Goal: Task Accomplishment & Management: Use online tool/utility

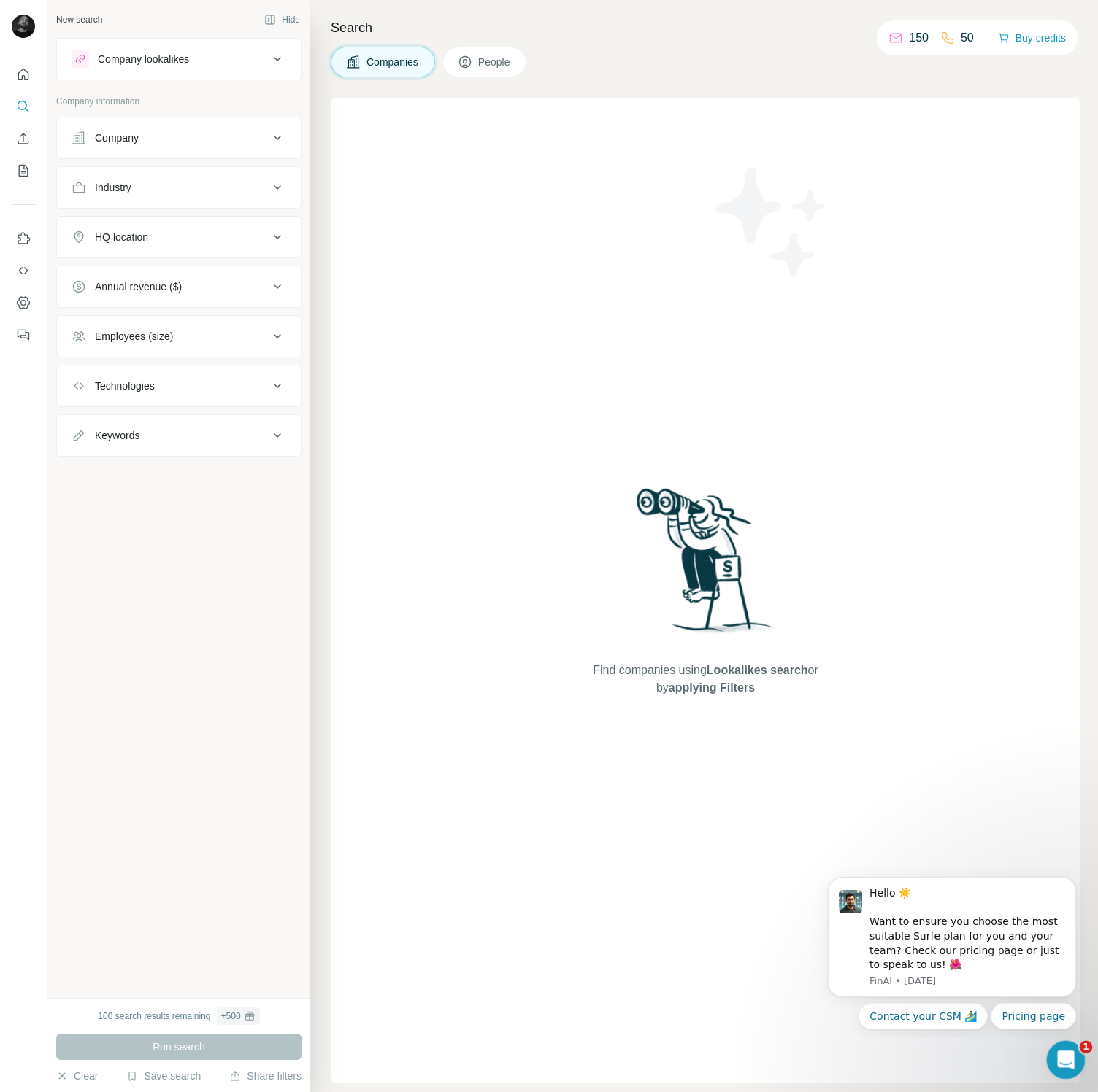
click at [1067, 1057] on icon "Open Intercom Messenger" at bounding box center [1064, 1058] width 24 height 24
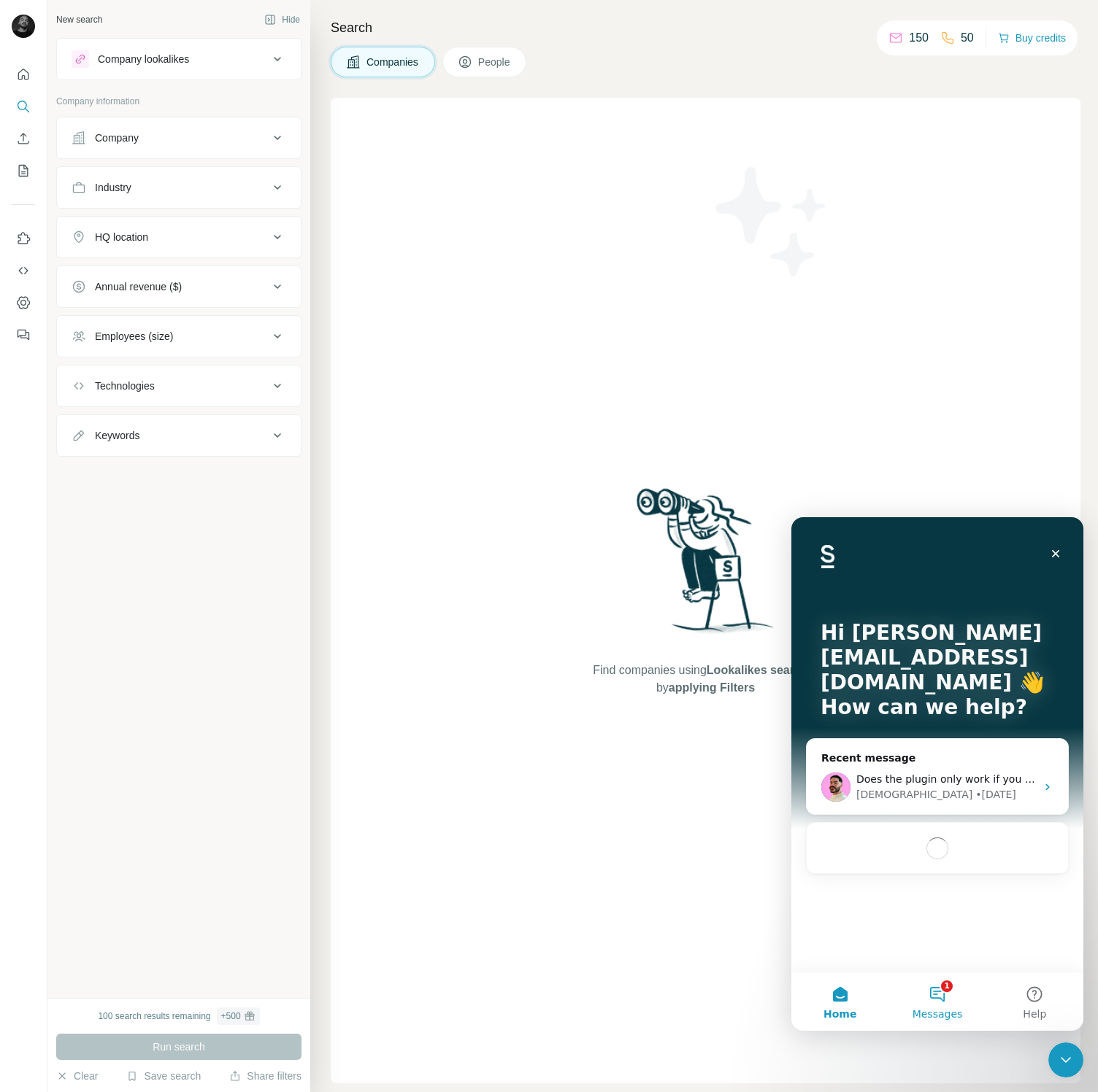
click at [930, 993] on button "1 Messages" at bounding box center [937, 1001] width 97 height 59
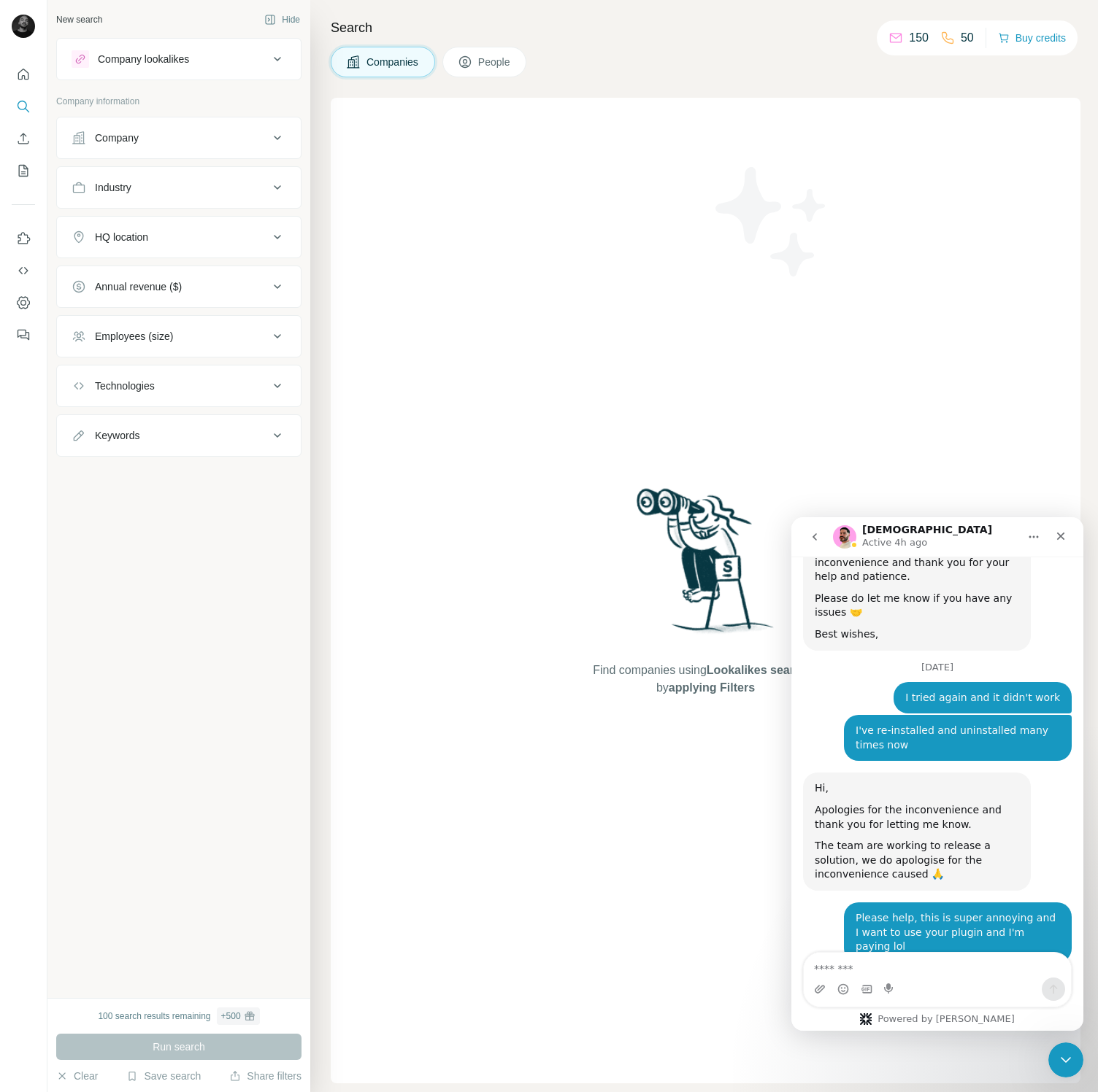
scroll to position [4350, 0]
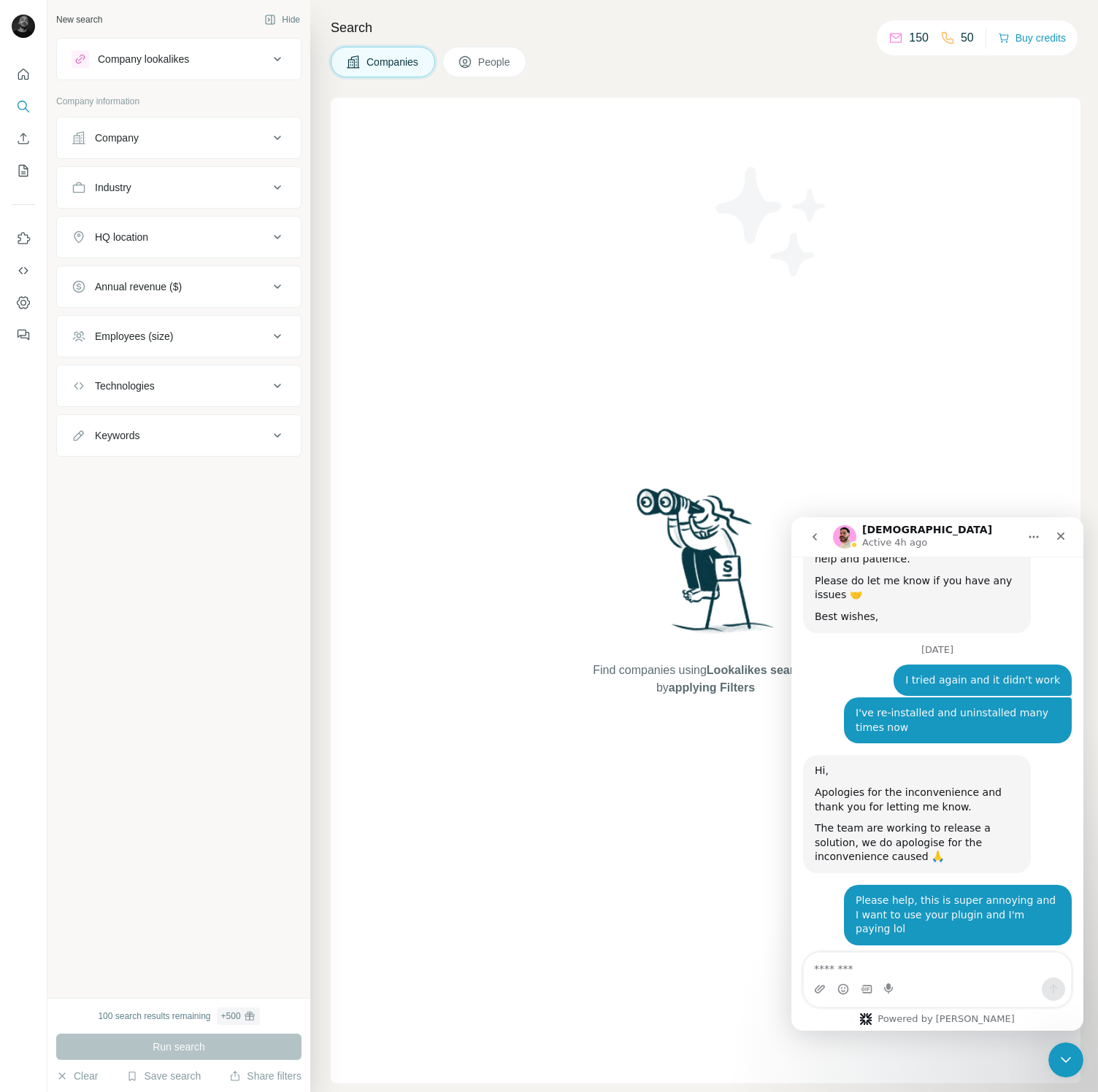
click at [906, 975] on textarea "Message…" at bounding box center [937, 965] width 267 height 25
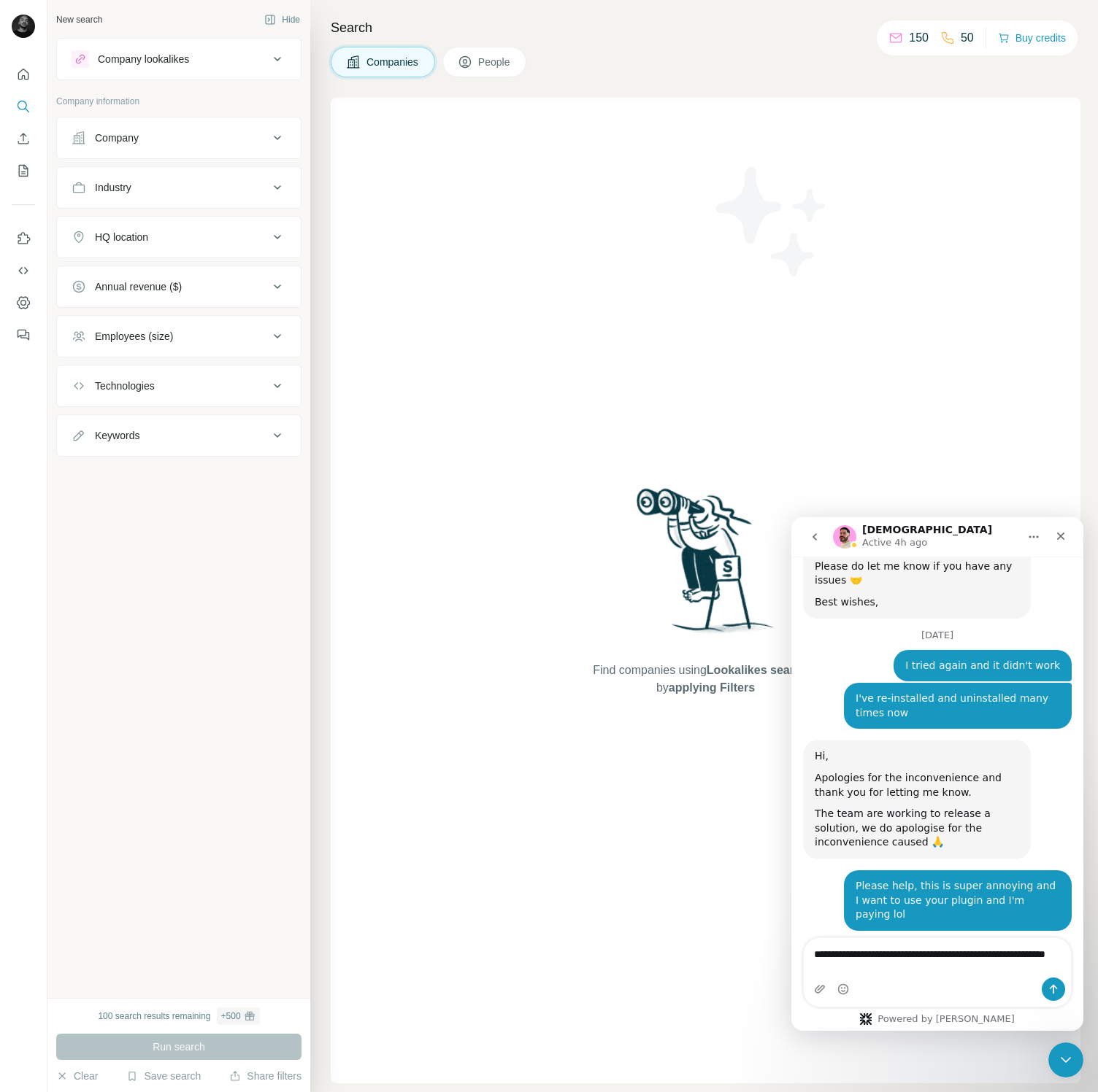
type textarea "**********"
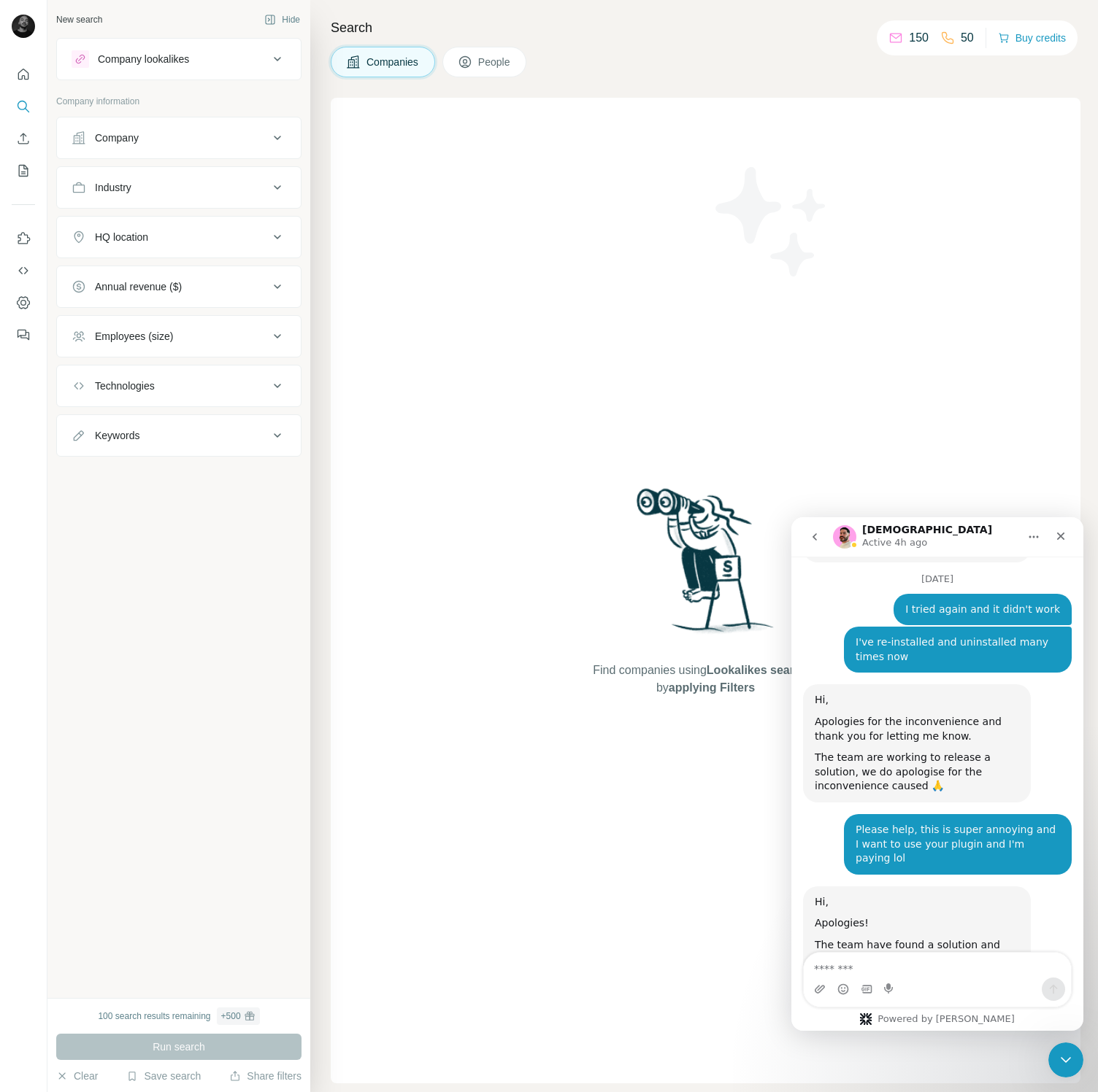
scroll to position [4427, 0]
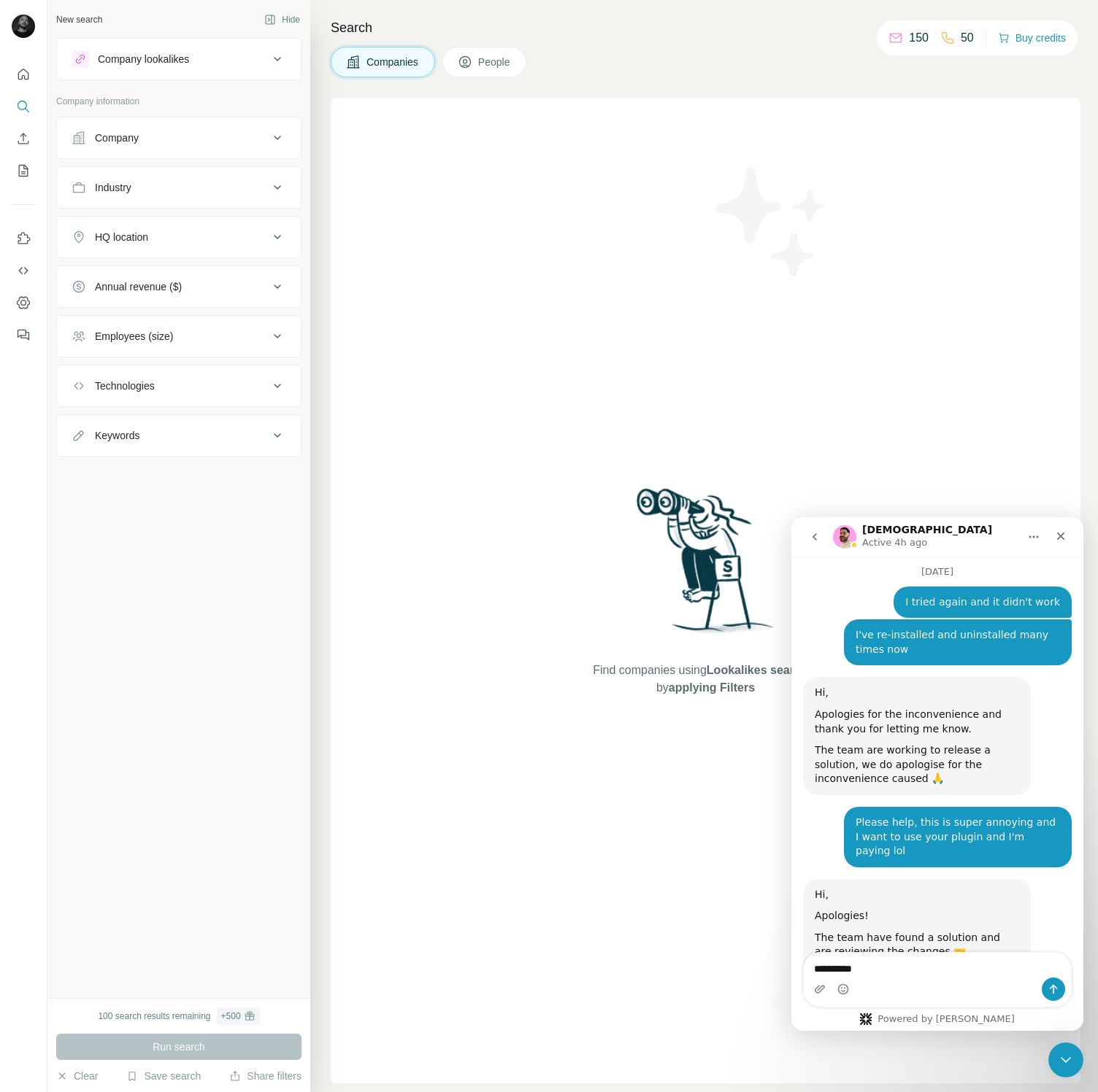
type textarea "**********"
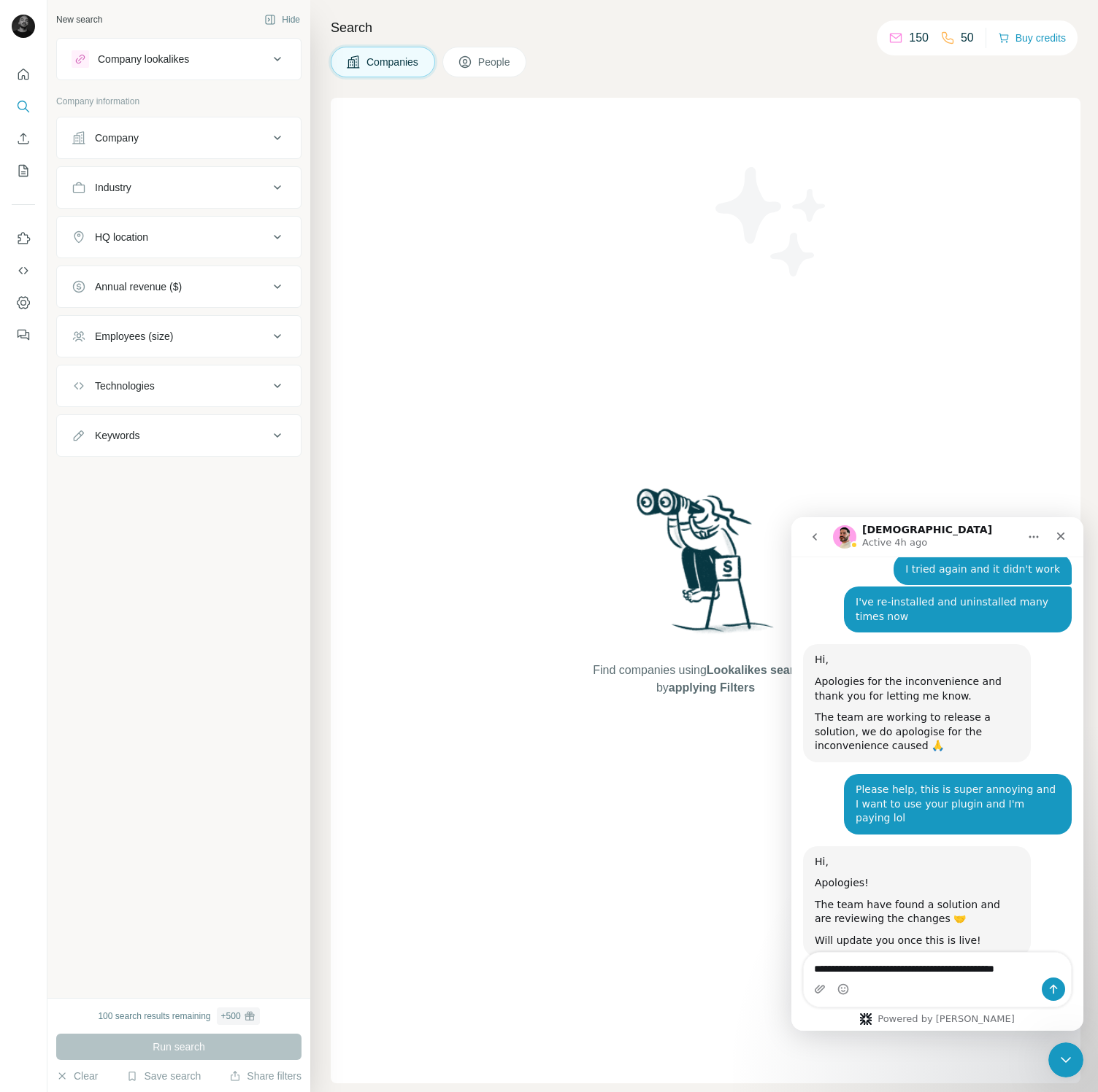
type textarea "**********"
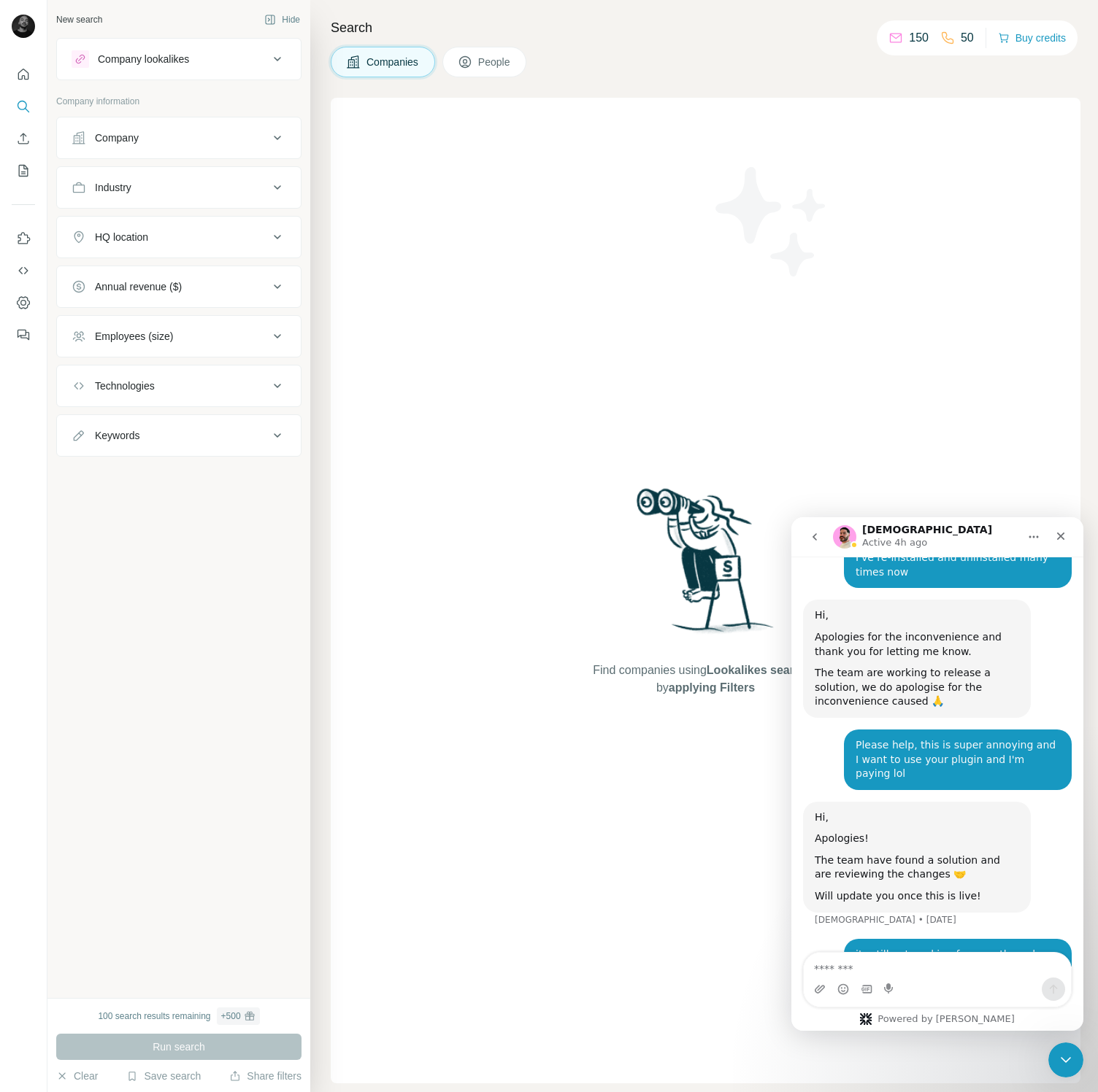
scroll to position [4508, 0]
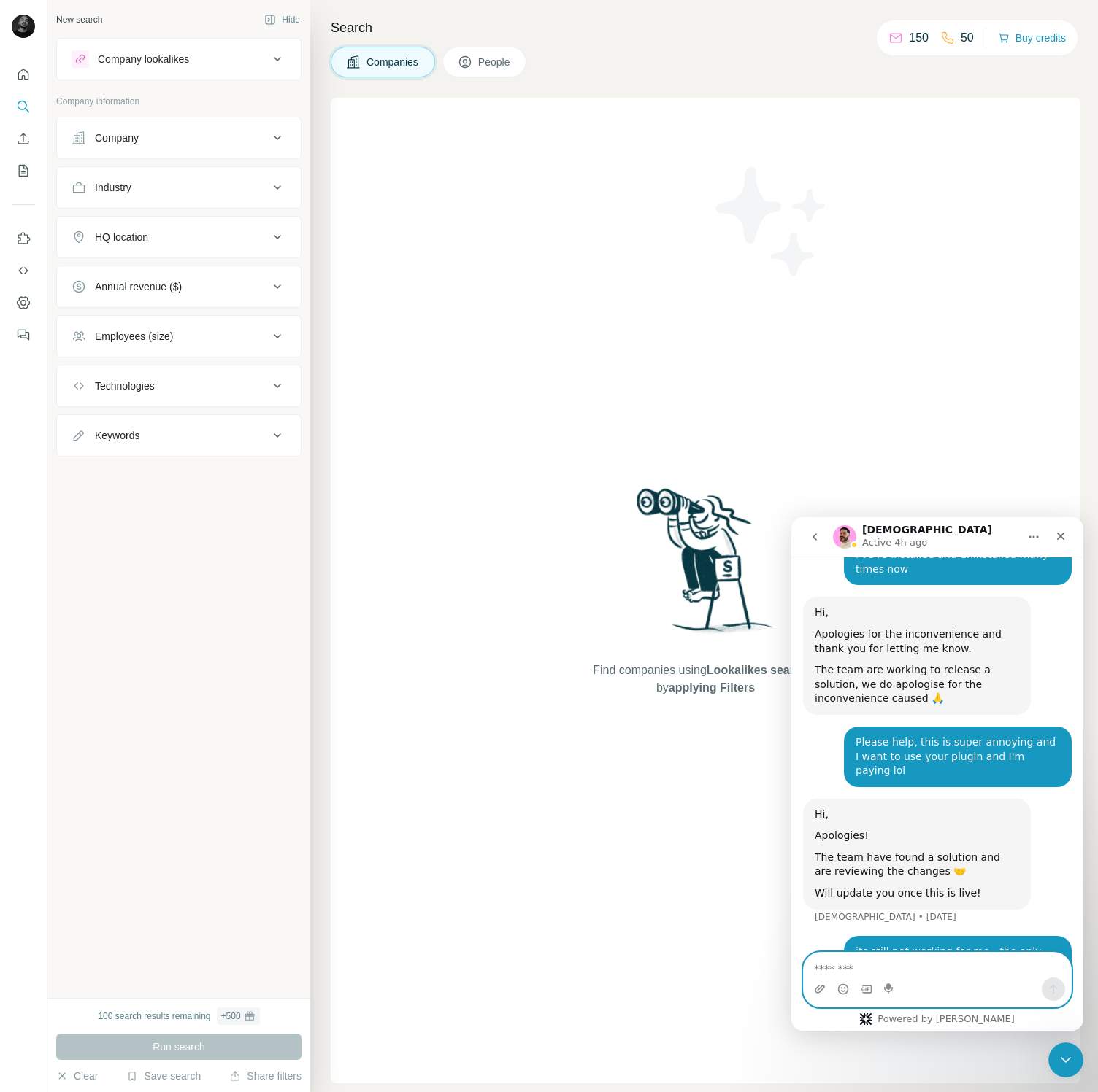
click at [897, 961] on textarea "Message…" at bounding box center [937, 965] width 267 height 25
click at [816, 538] on icon "go back" at bounding box center [814, 537] width 12 height 12
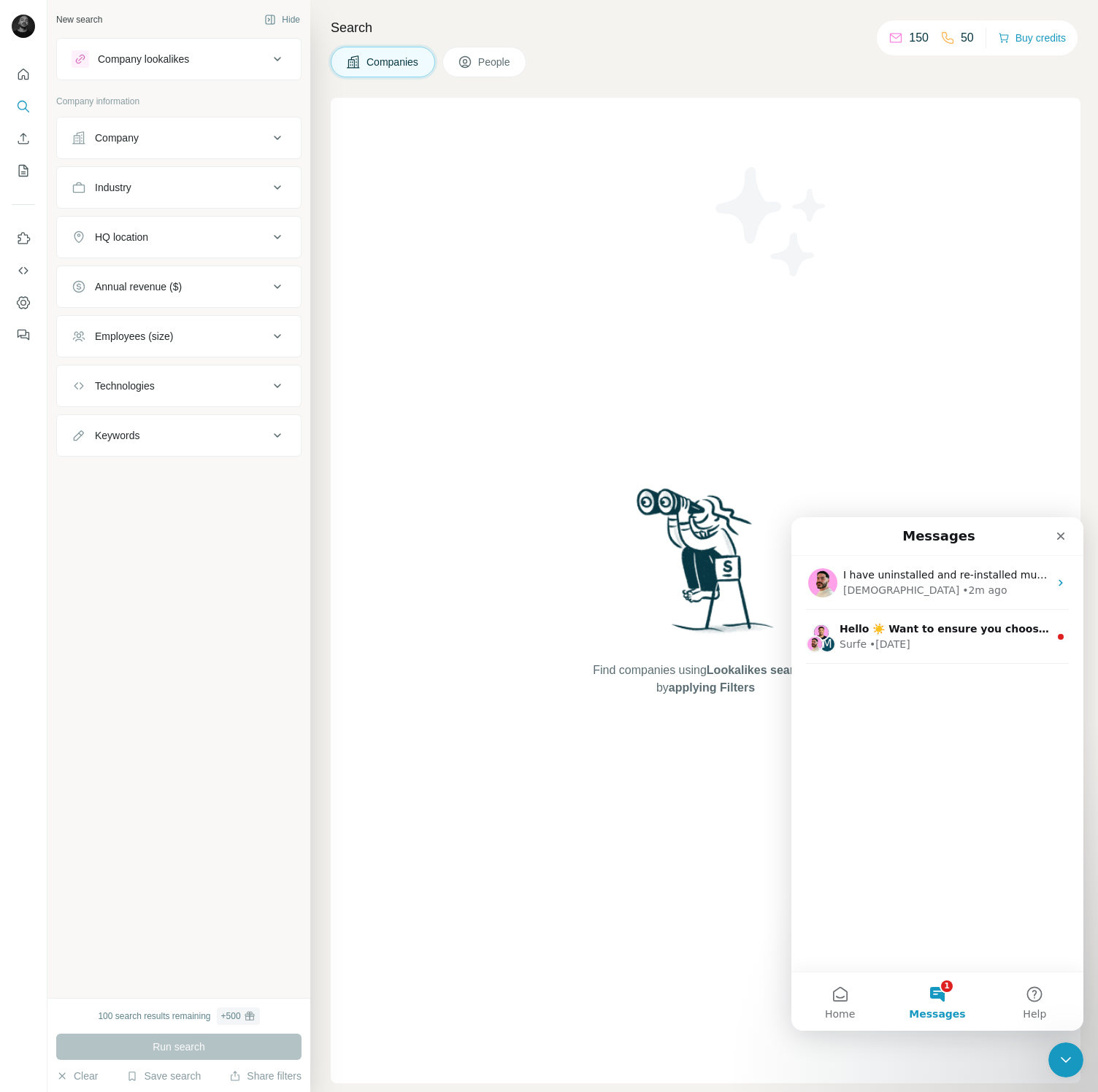
scroll to position [0, 0]
click at [840, 989] on button "Home" at bounding box center [840, 1001] width 97 height 59
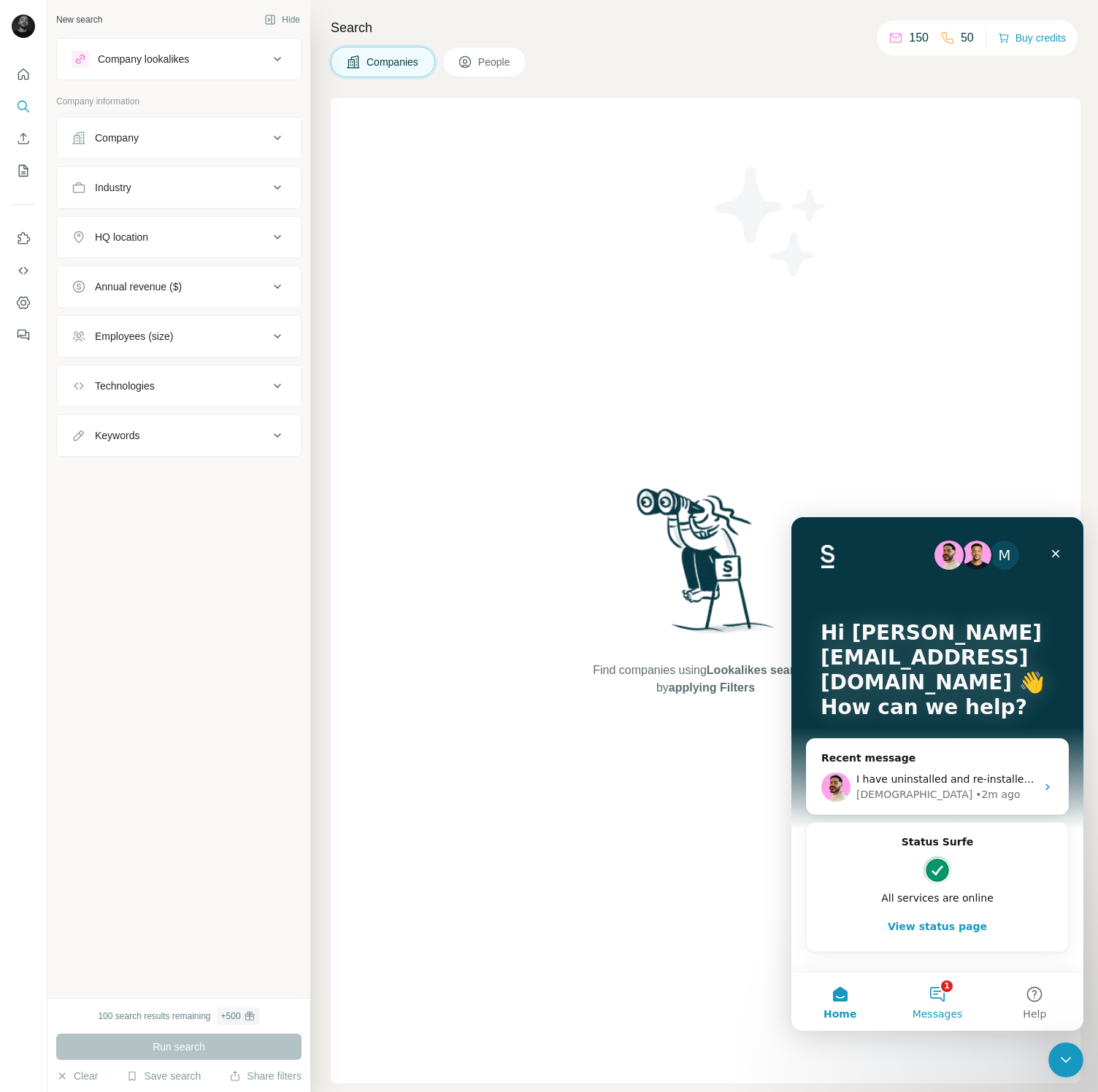
click at [934, 1009] on span "Messages" at bounding box center [938, 1014] width 51 height 10
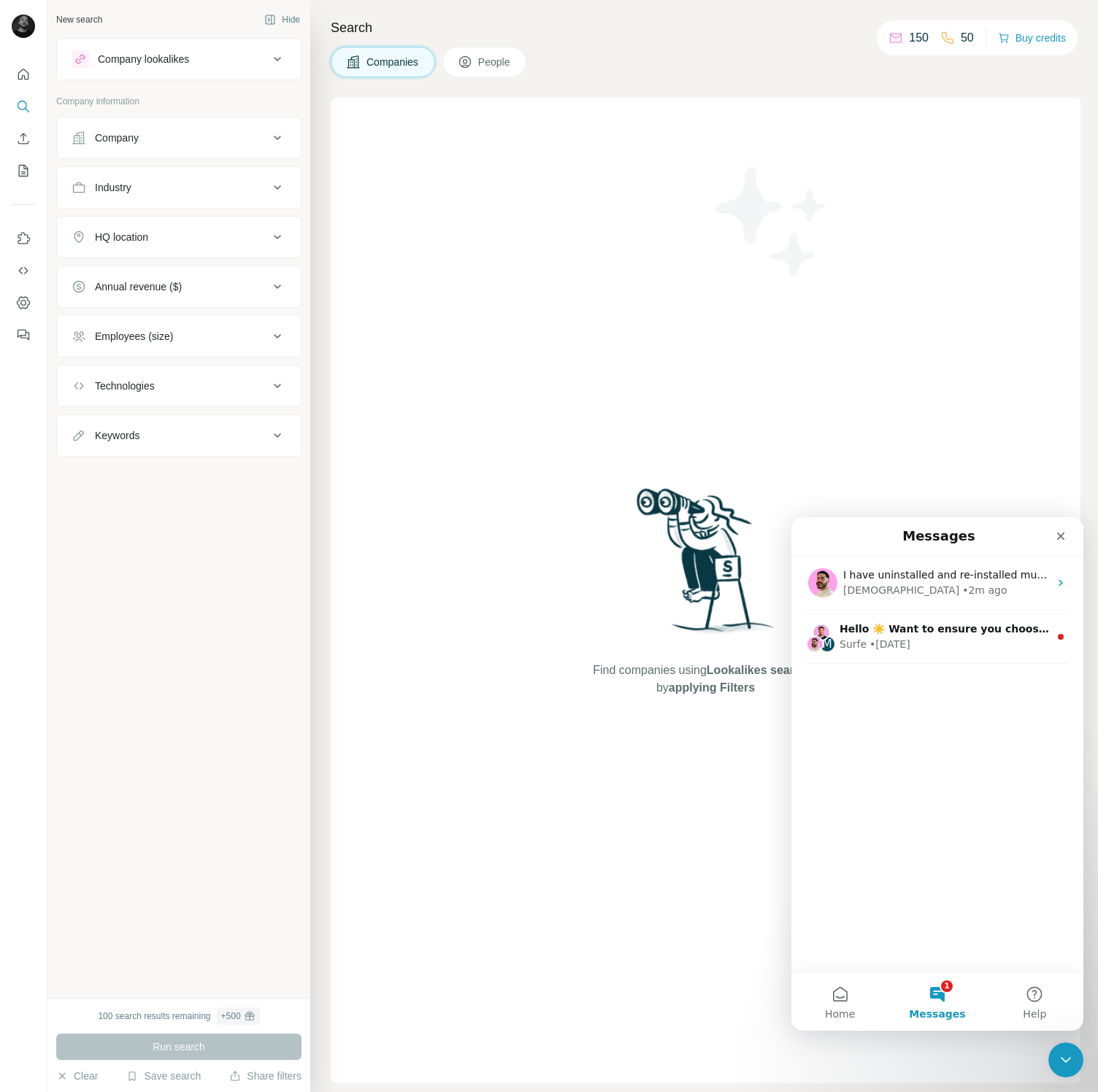
click at [1027, 719] on div "I have uninstalled and re-installed multiple times Christian • 2m ago M Hello ☀…" at bounding box center [938, 763] width 292 height 416
click at [835, 1001] on button "Home" at bounding box center [840, 1001] width 97 height 59
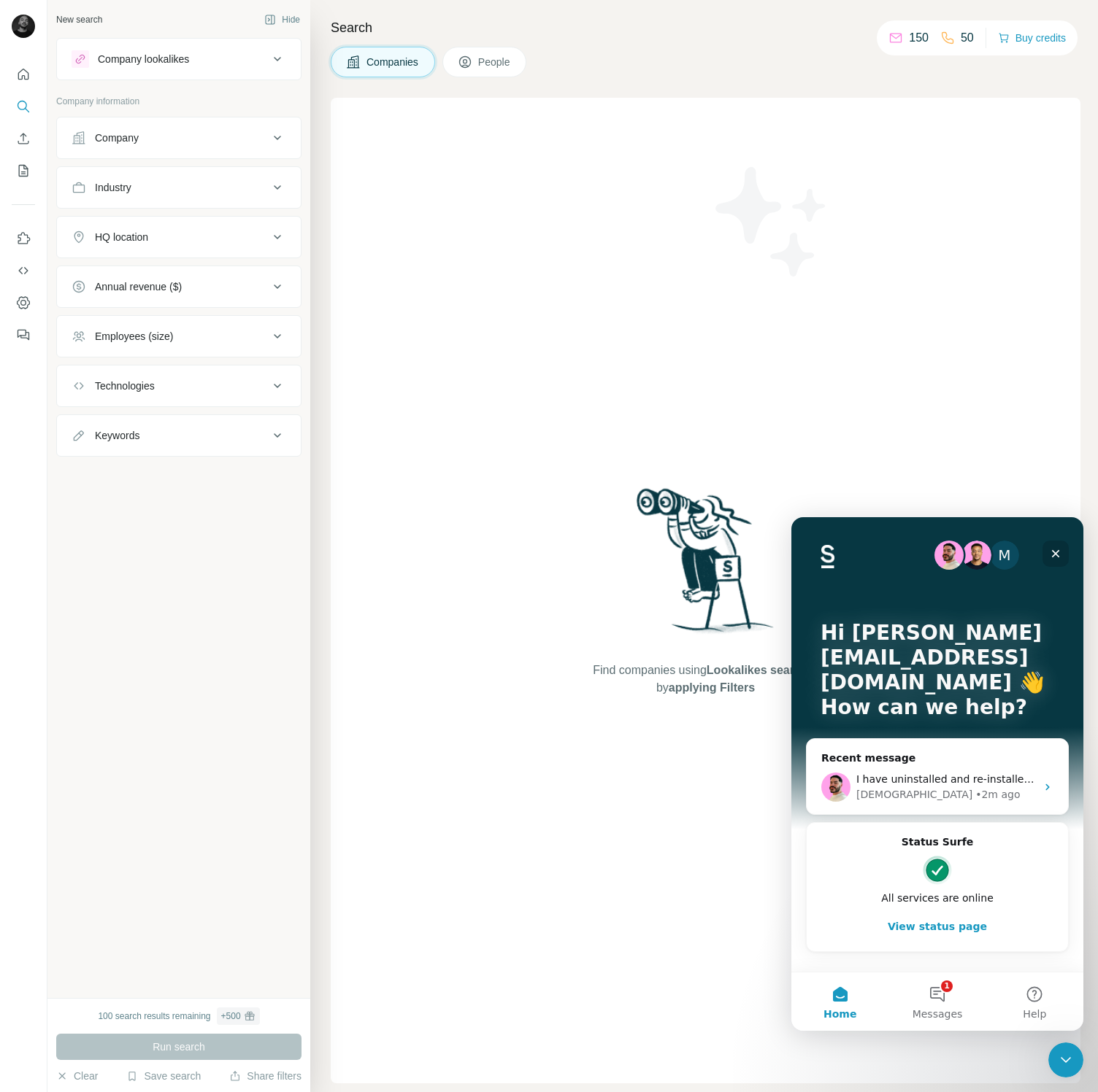
click at [1049, 558] on div "Close" at bounding box center [1055, 553] width 26 height 26
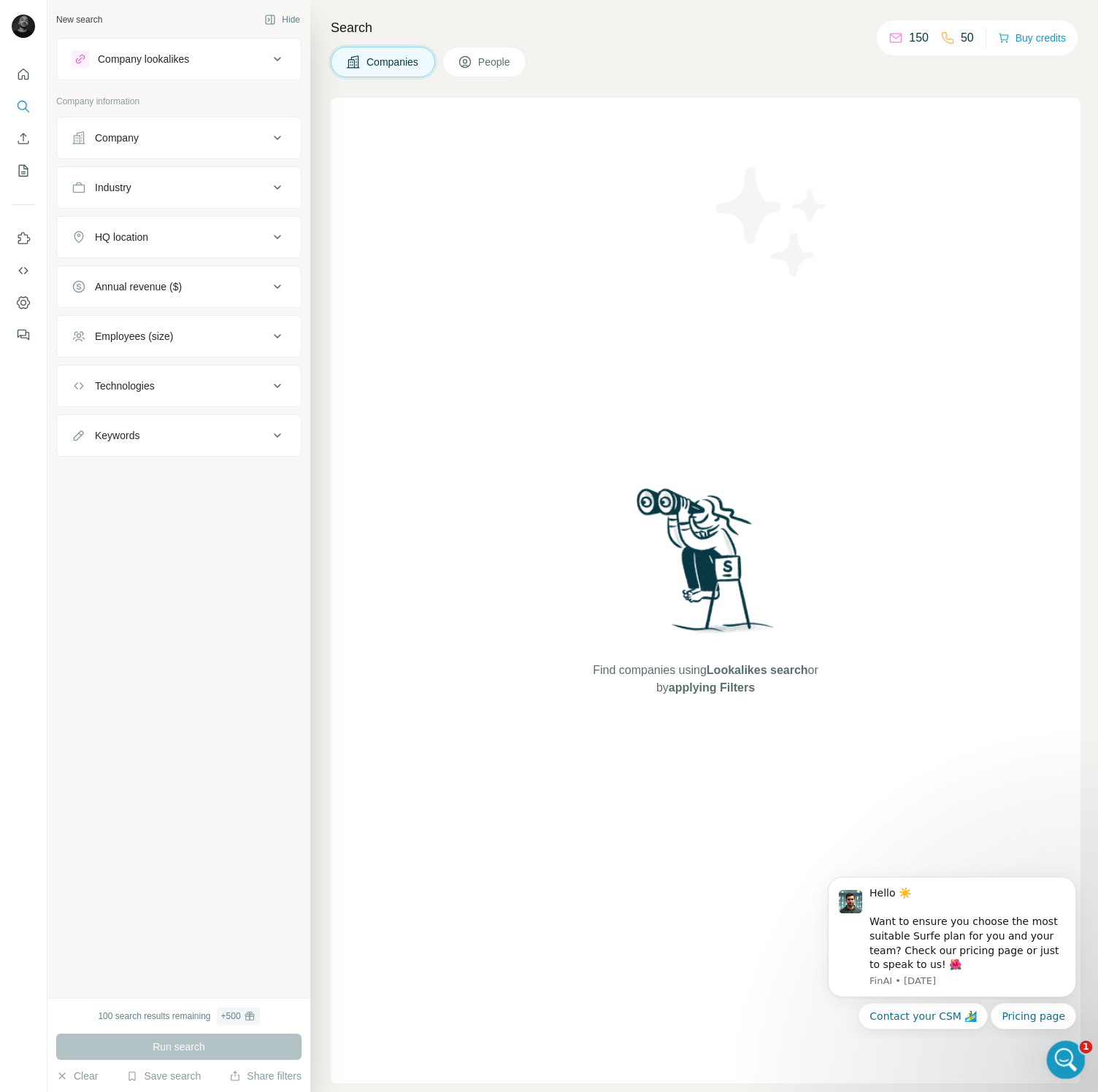
click at [1066, 1056] on icon "Open Intercom Messenger" at bounding box center [1064, 1058] width 24 height 24
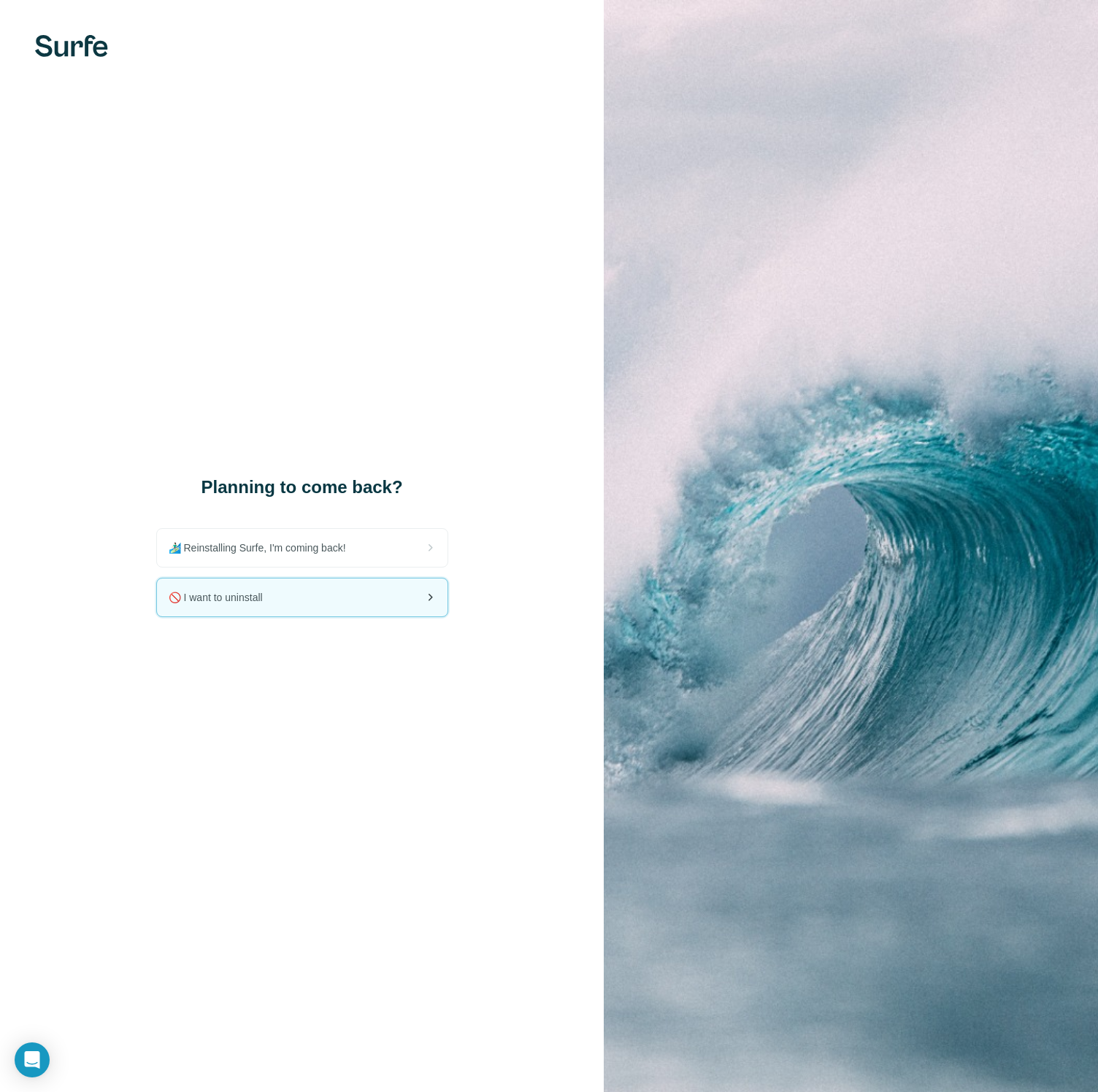
click at [291, 590] on div "🚫 I want to uninstall" at bounding box center [302, 597] width 290 height 38
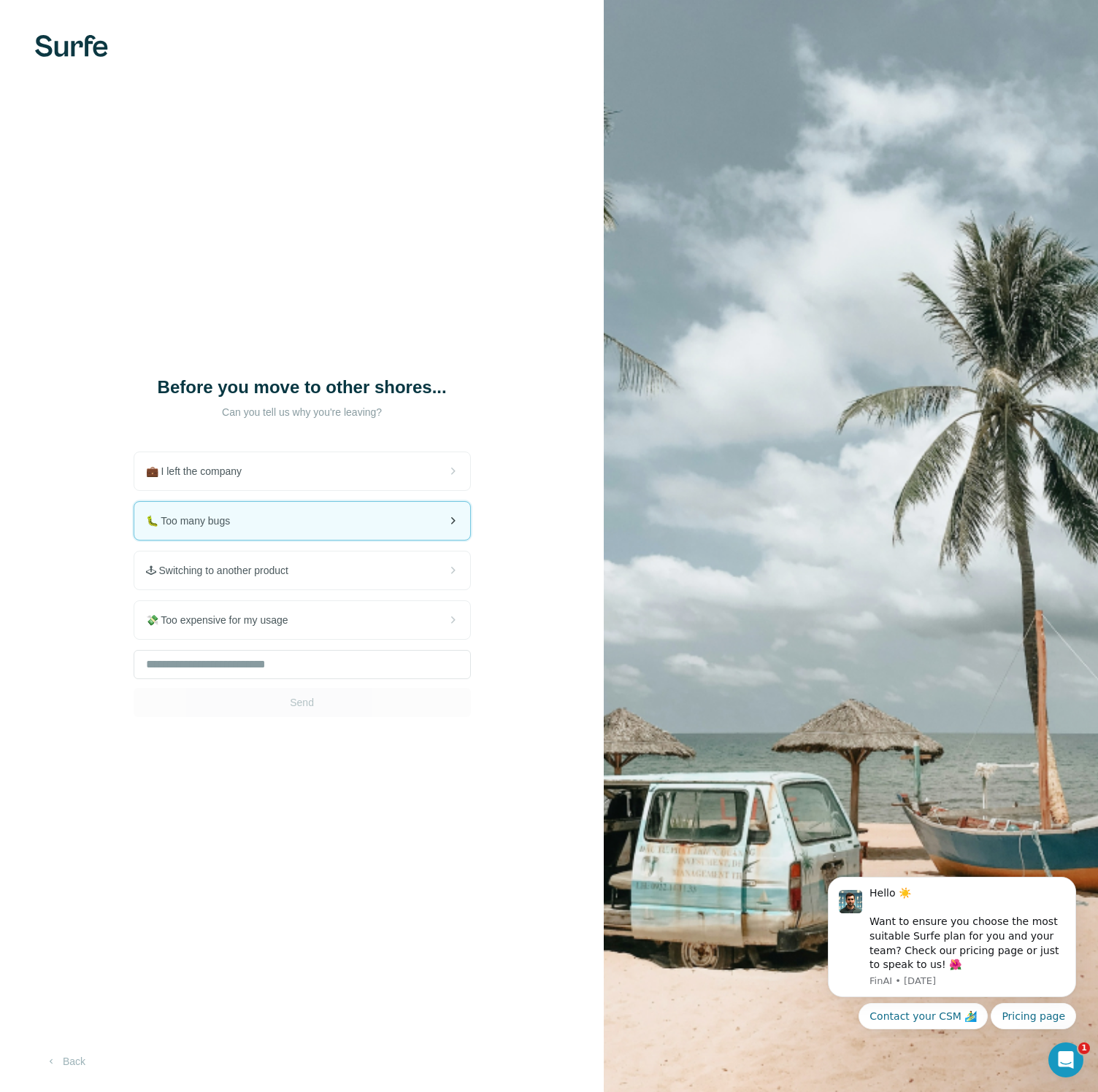
click at [273, 534] on div "🐛 Too many bugs" at bounding box center [302, 520] width 336 height 38
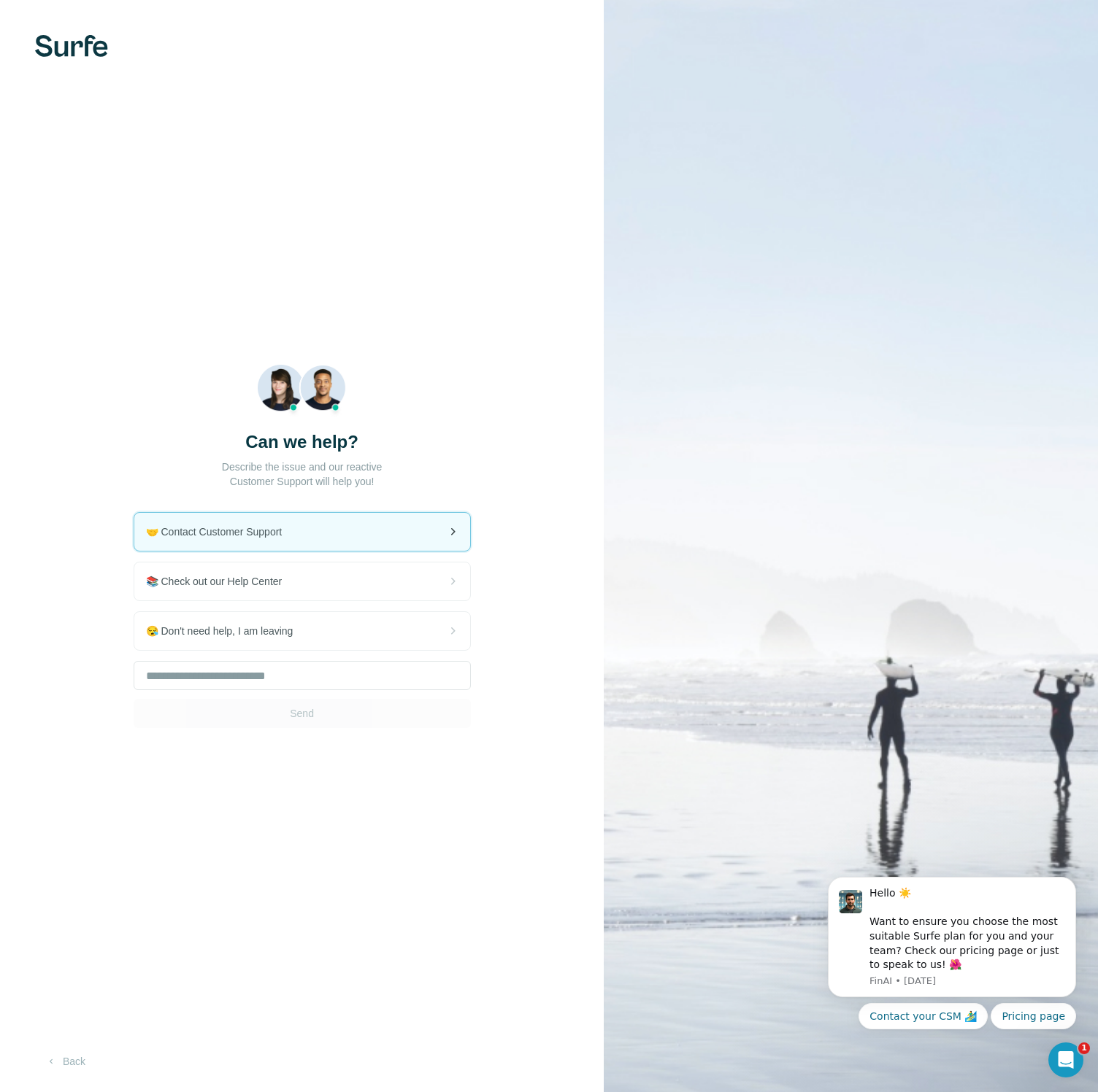
click at [339, 540] on div "🤝 Contact Customer Support" at bounding box center [302, 532] width 336 height 38
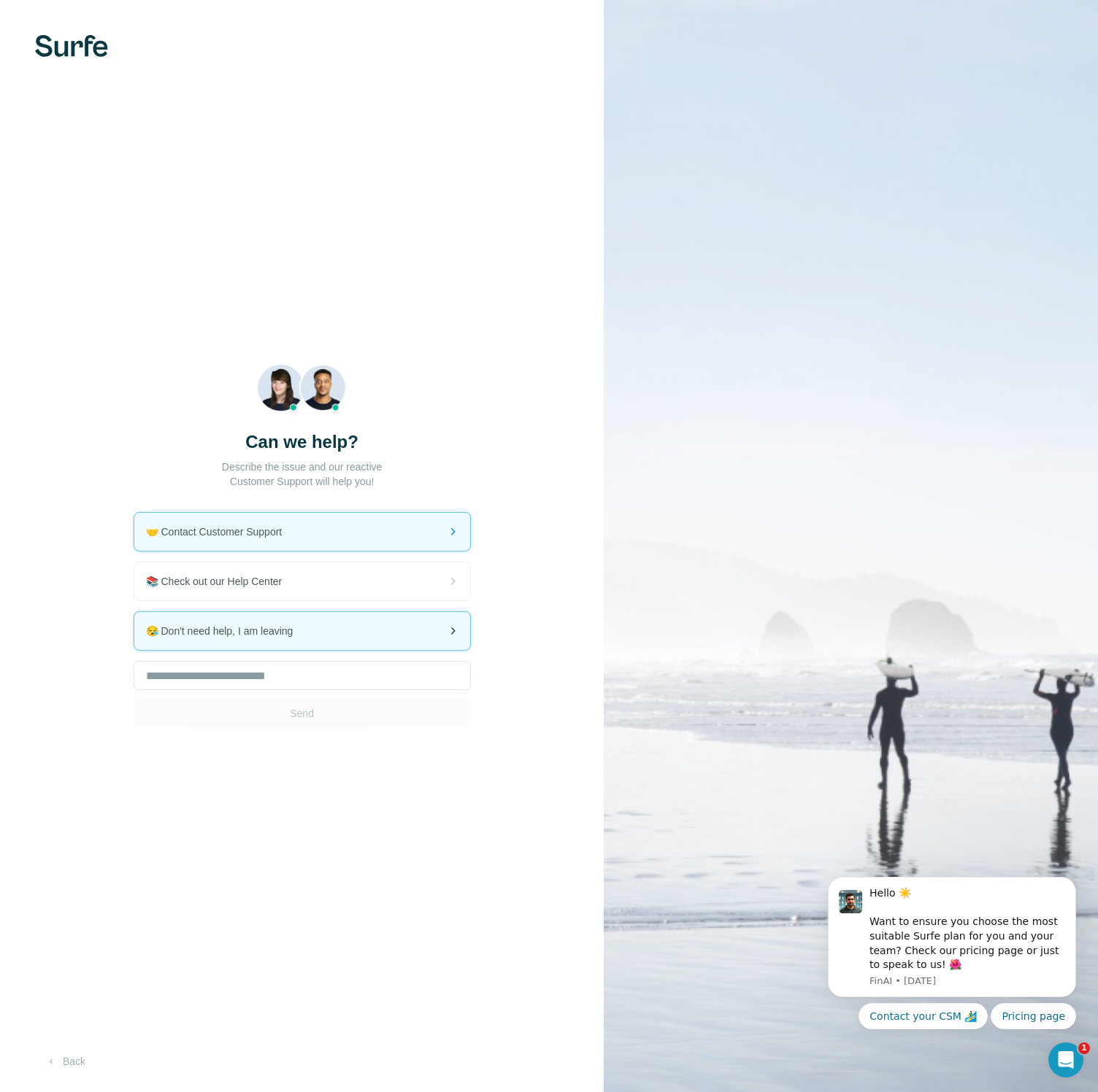
click at [337, 618] on div "😪 Don't need help, I am leaving" at bounding box center [302, 631] width 336 height 38
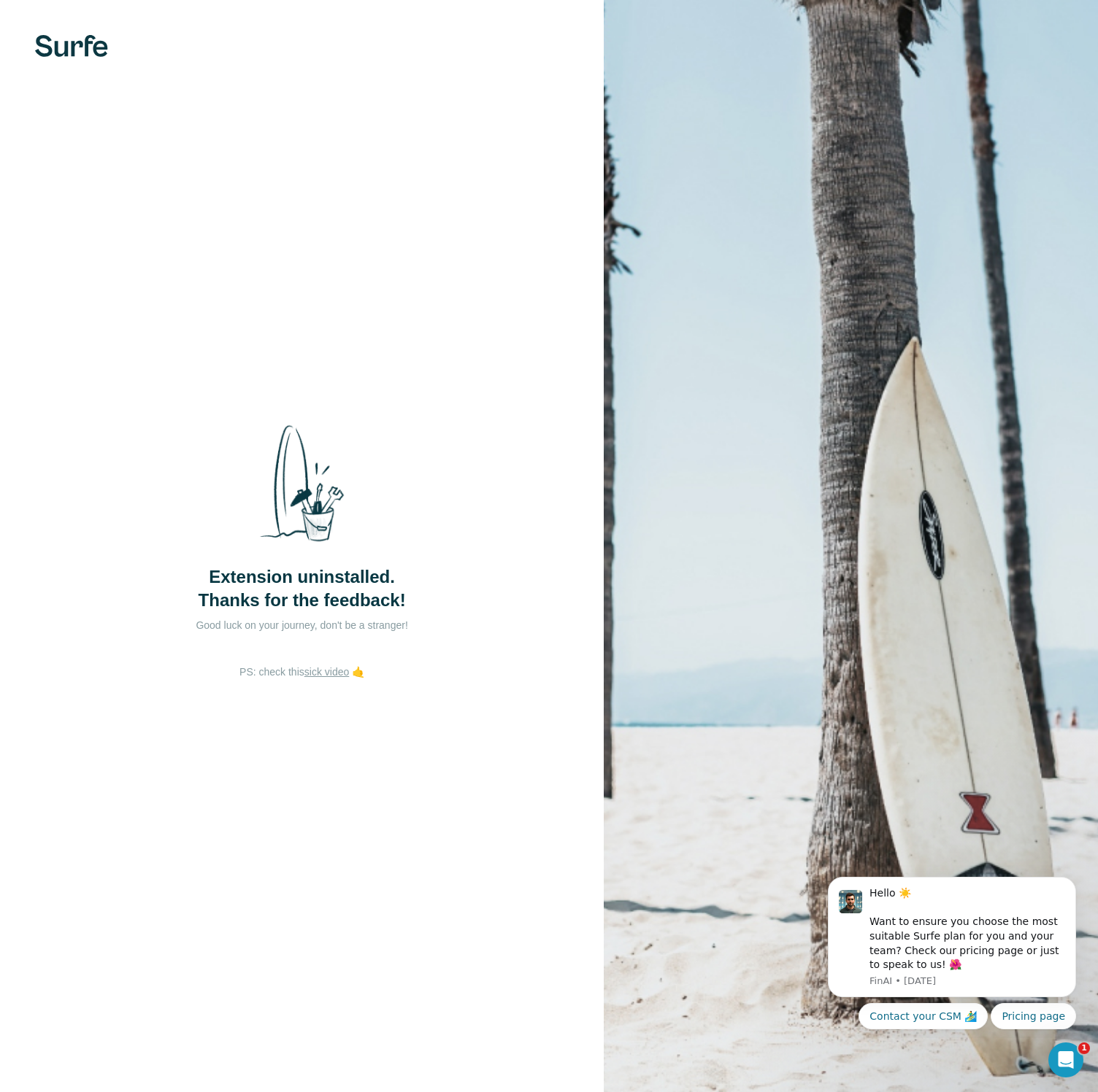
click at [337, 706] on div "Extension uninstalled. Thanks for the feedback! Good luck on your journey, don'…" at bounding box center [302, 546] width 604 height 1092
click at [347, 620] on p "Good luck on your journey, don't be a stranger!" at bounding box center [302, 625] width 292 height 14
click at [388, 746] on div "Extension uninstalled. Thanks for the feedback! Good luck on your journey, don'…" at bounding box center [302, 546] width 604 height 1092
click at [397, 742] on div "Extension uninstalled. Thanks for the feedback! Good luck on your journey, don'…" at bounding box center [302, 546] width 604 height 1092
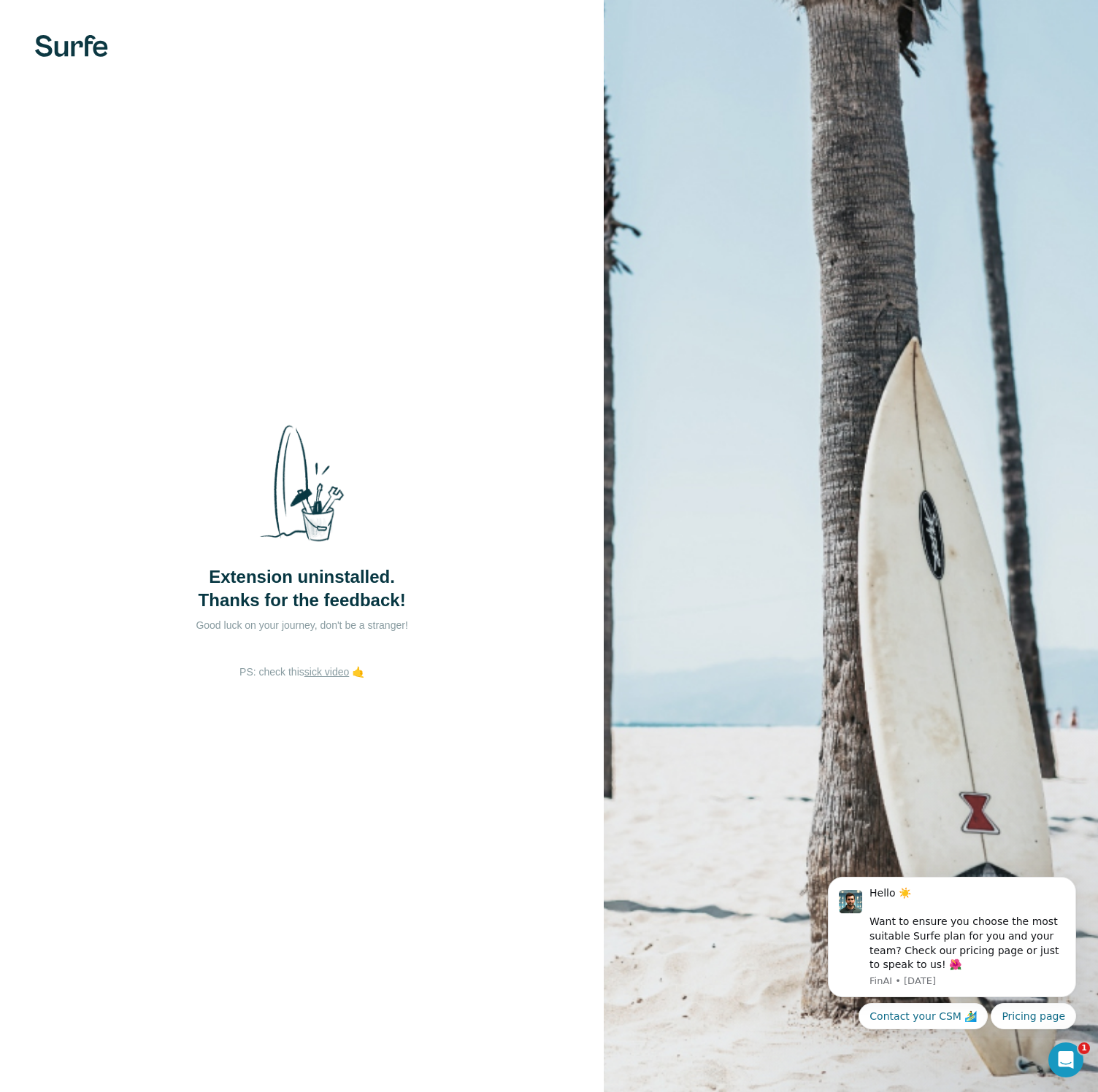
click at [390, 725] on div "Extension uninstalled. Thanks for the feedback! Good luck on your journey, don'…" at bounding box center [302, 546] width 604 height 1092
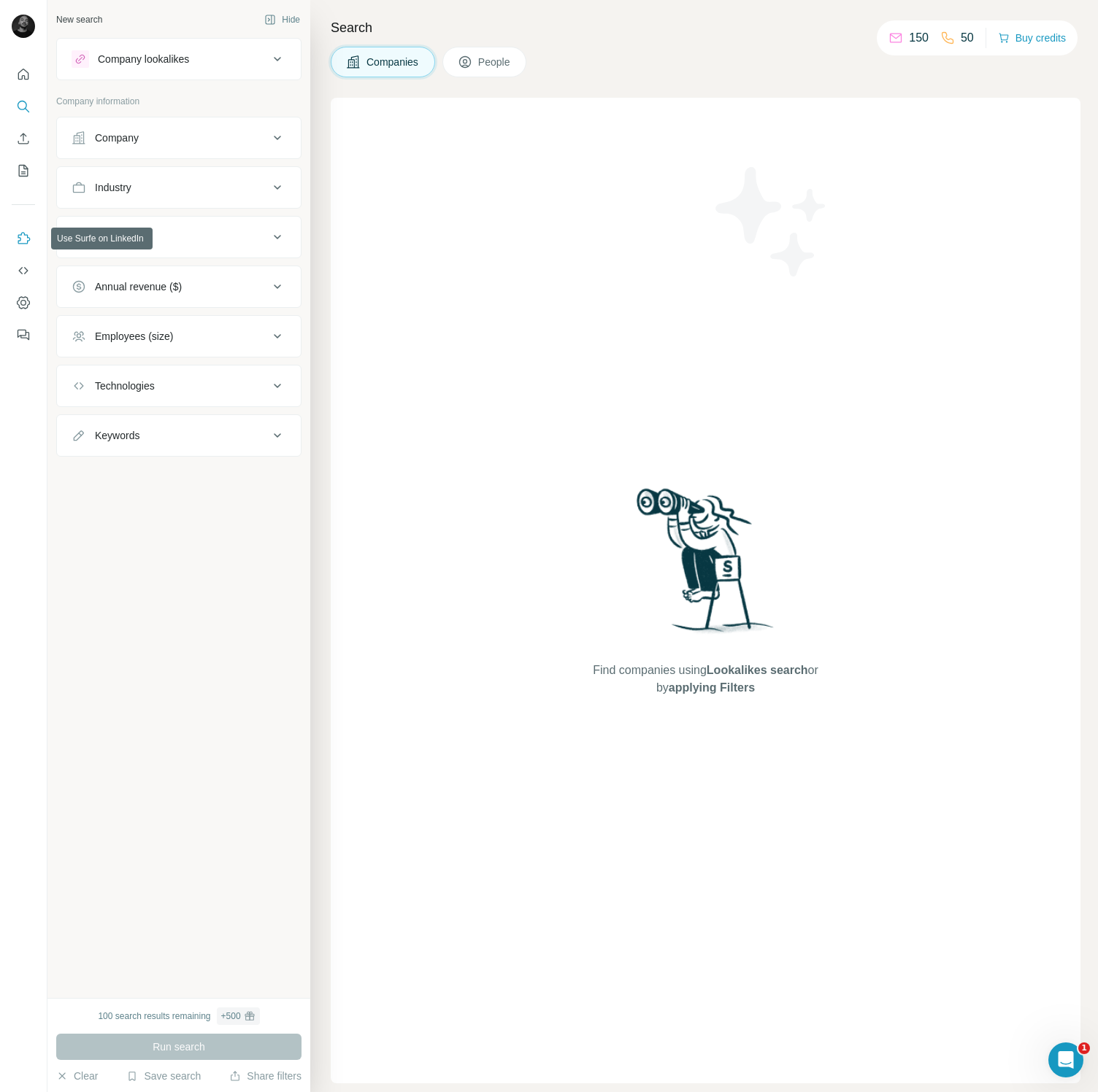
click at [30, 247] on button "Use Surfe on LinkedIn" at bounding box center [23, 238] width 23 height 26
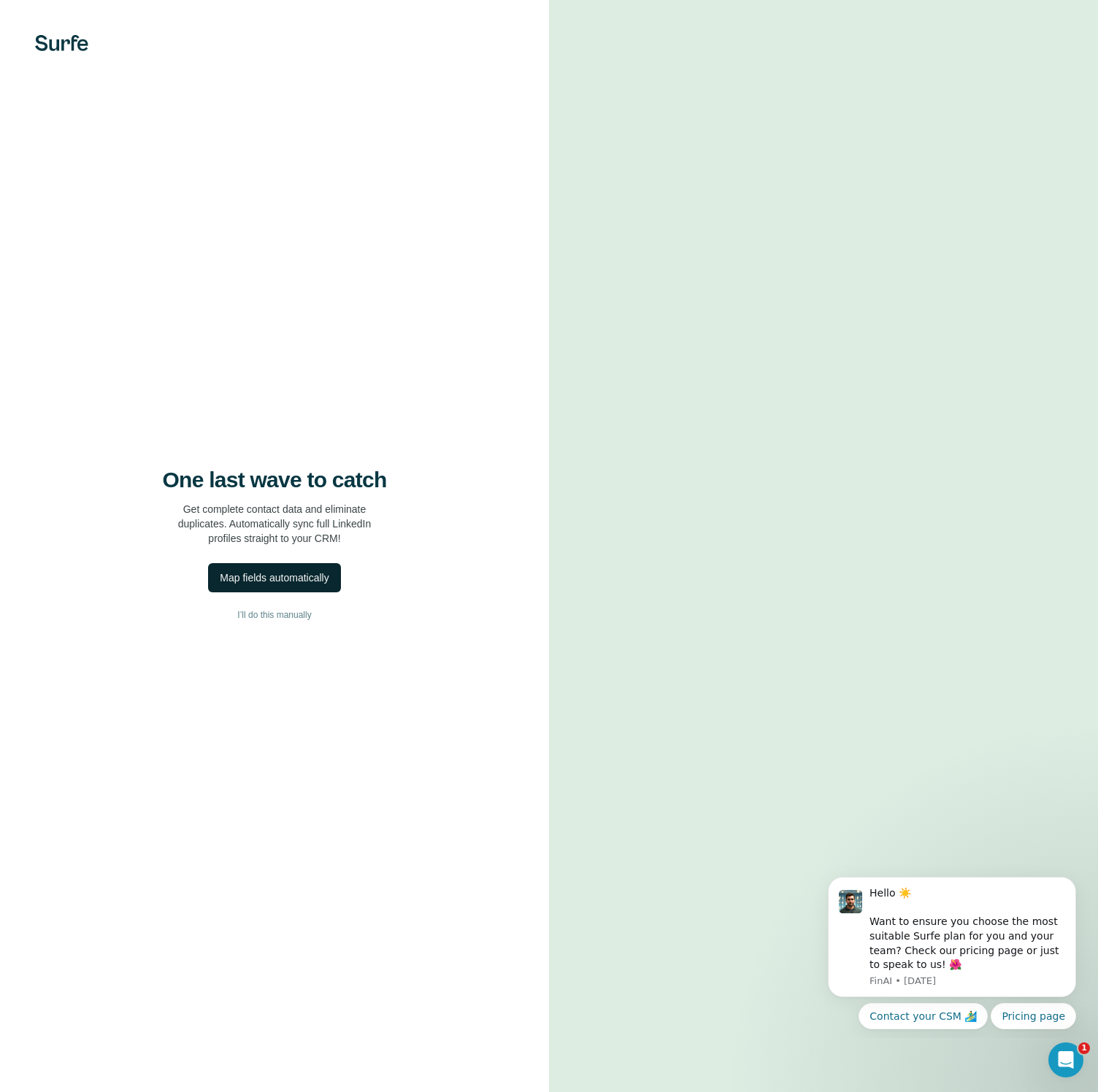
click at [305, 578] on div "Map fields automatically" at bounding box center [274, 578] width 109 height 14
click at [305, 584] on div "Map fields automatically" at bounding box center [274, 578] width 109 height 14
click at [311, 583] on div "Map fields automatically" at bounding box center [274, 578] width 109 height 14
click at [313, 585] on button "Analyzing your CRM fields..." at bounding box center [274, 578] width 169 height 29
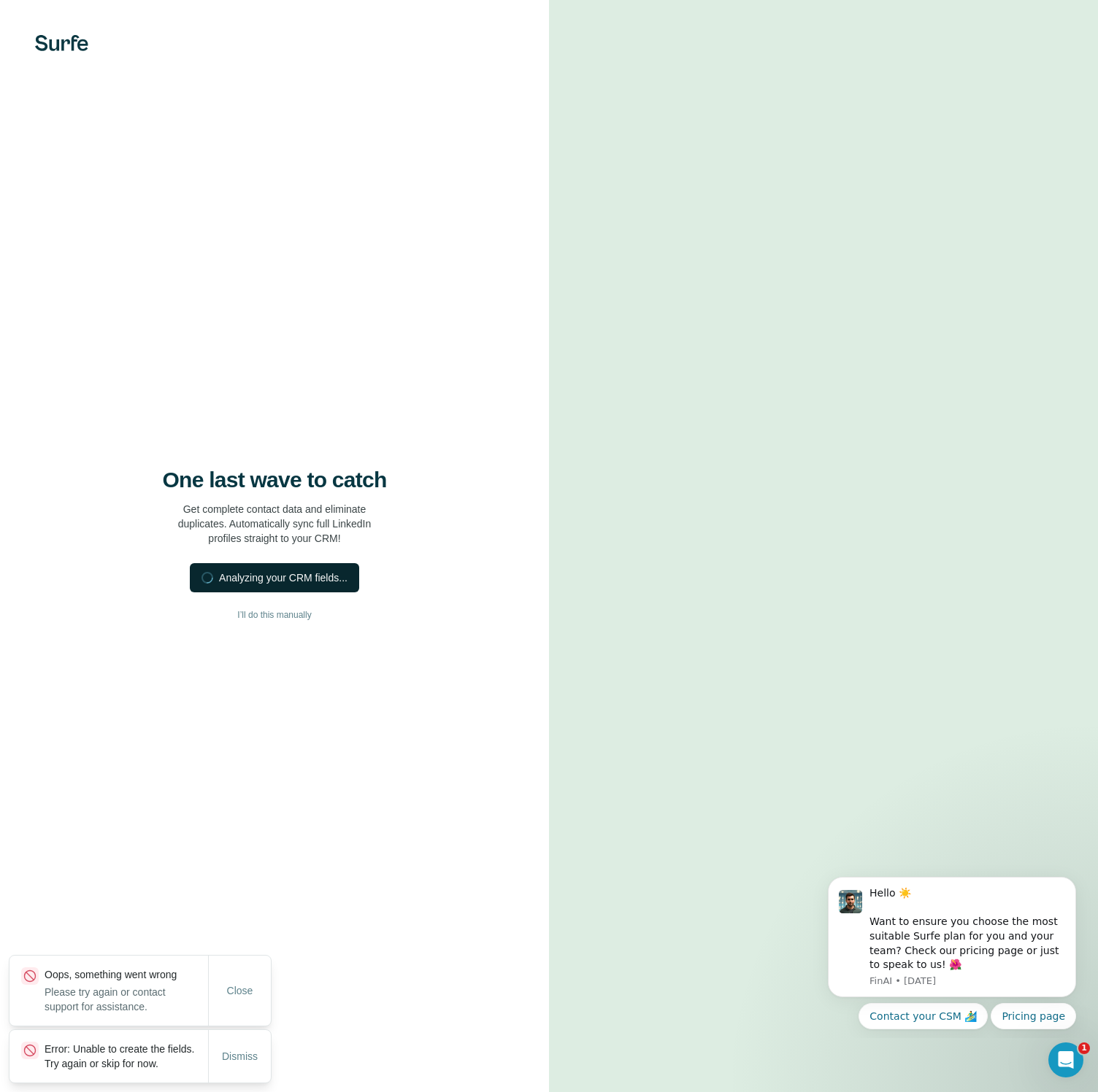
click at [313, 584] on button "Analyzing your CRM fields..." at bounding box center [274, 578] width 169 height 29
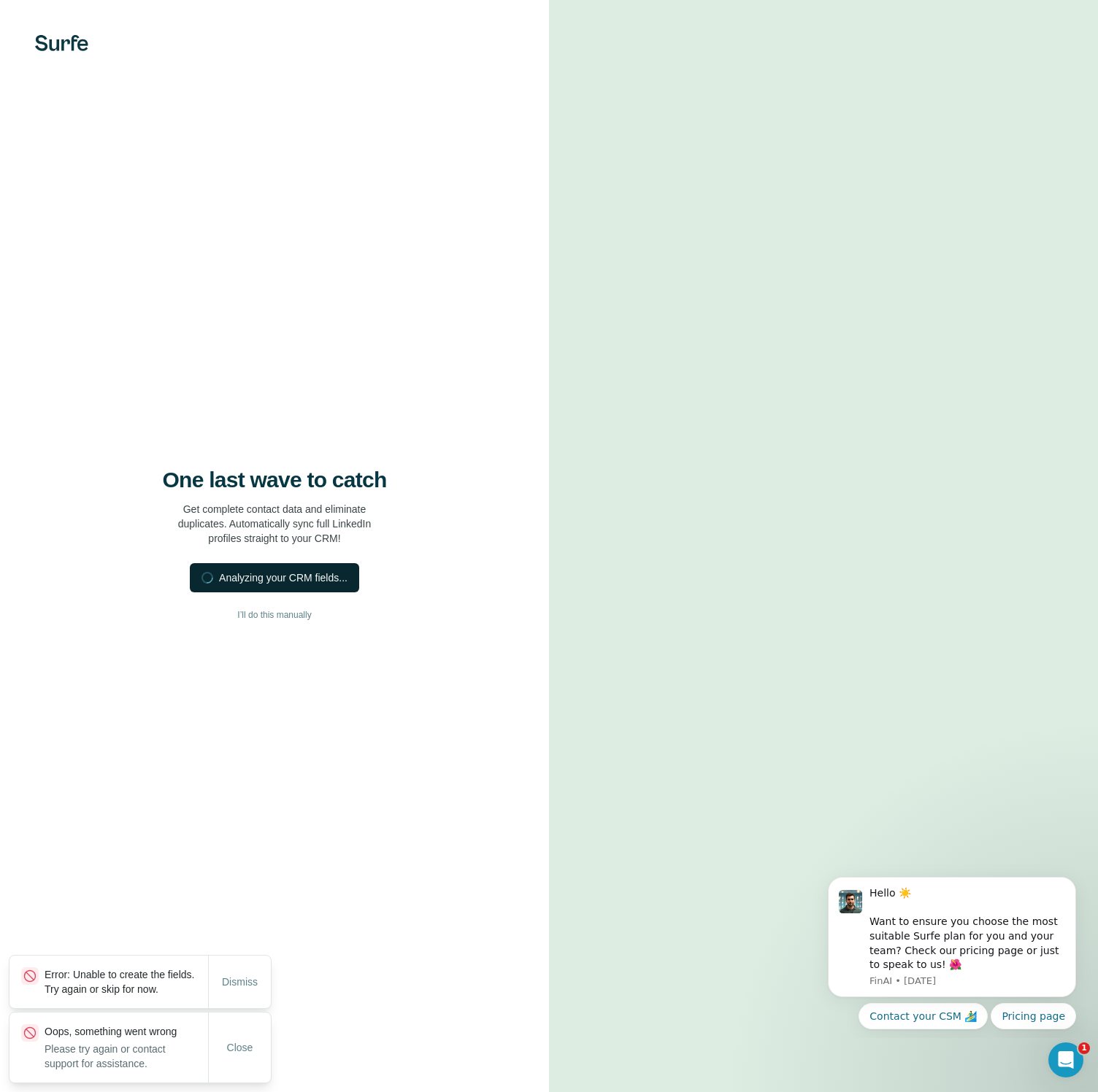
click at [313, 584] on button "Analyzing your CRM fields..." at bounding box center [274, 578] width 169 height 29
click at [311, 588] on button "Analyzing your CRM fields..." at bounding box center [274, 578] width 169 height 29
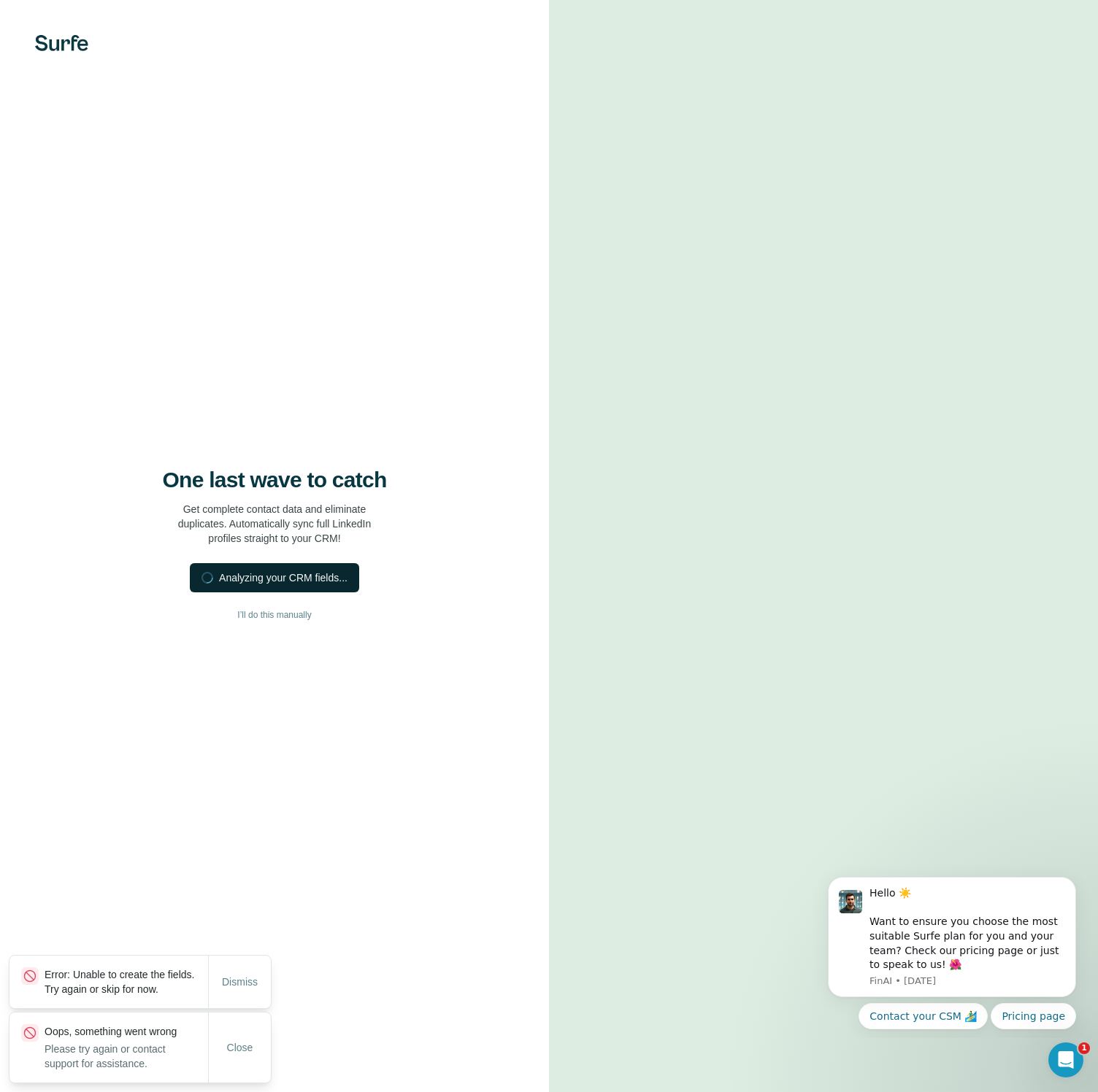
click at [311, 588] on button "Analyzing your CRM fields..." at bounding box center [274, 578] width 169 height 29
click at [296, 621] on button "I’ll do this manually" at bounding box center [274, 615] width 491 height 22
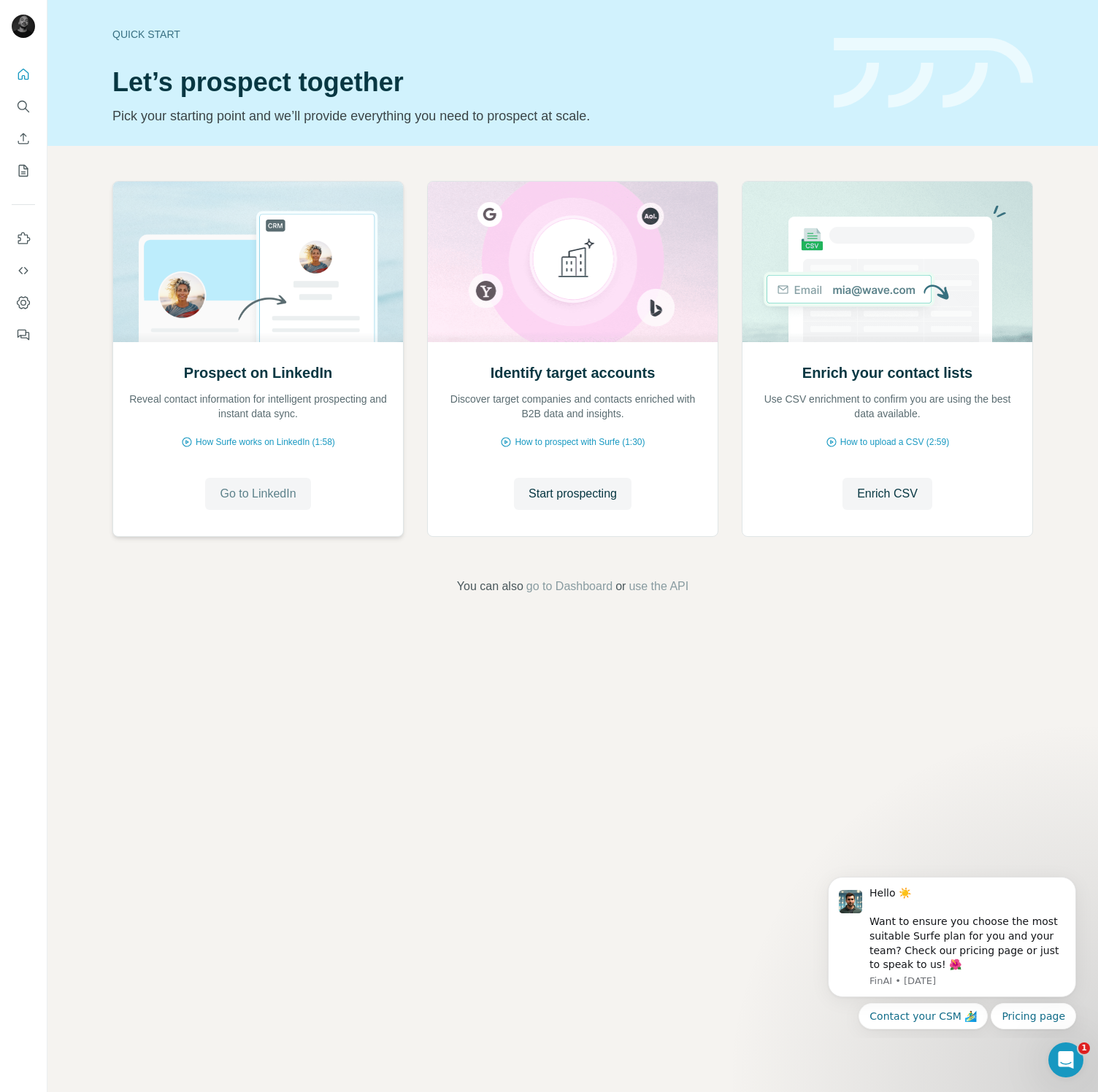
click at [248, 483] on button "Go to LinkedIn" at bounding box center [257, 494] width 105 height 32
click at [1067, 1051] on icon "Open Intercom Messenger" at bounding box center [1064, 1058] width 24 height 24
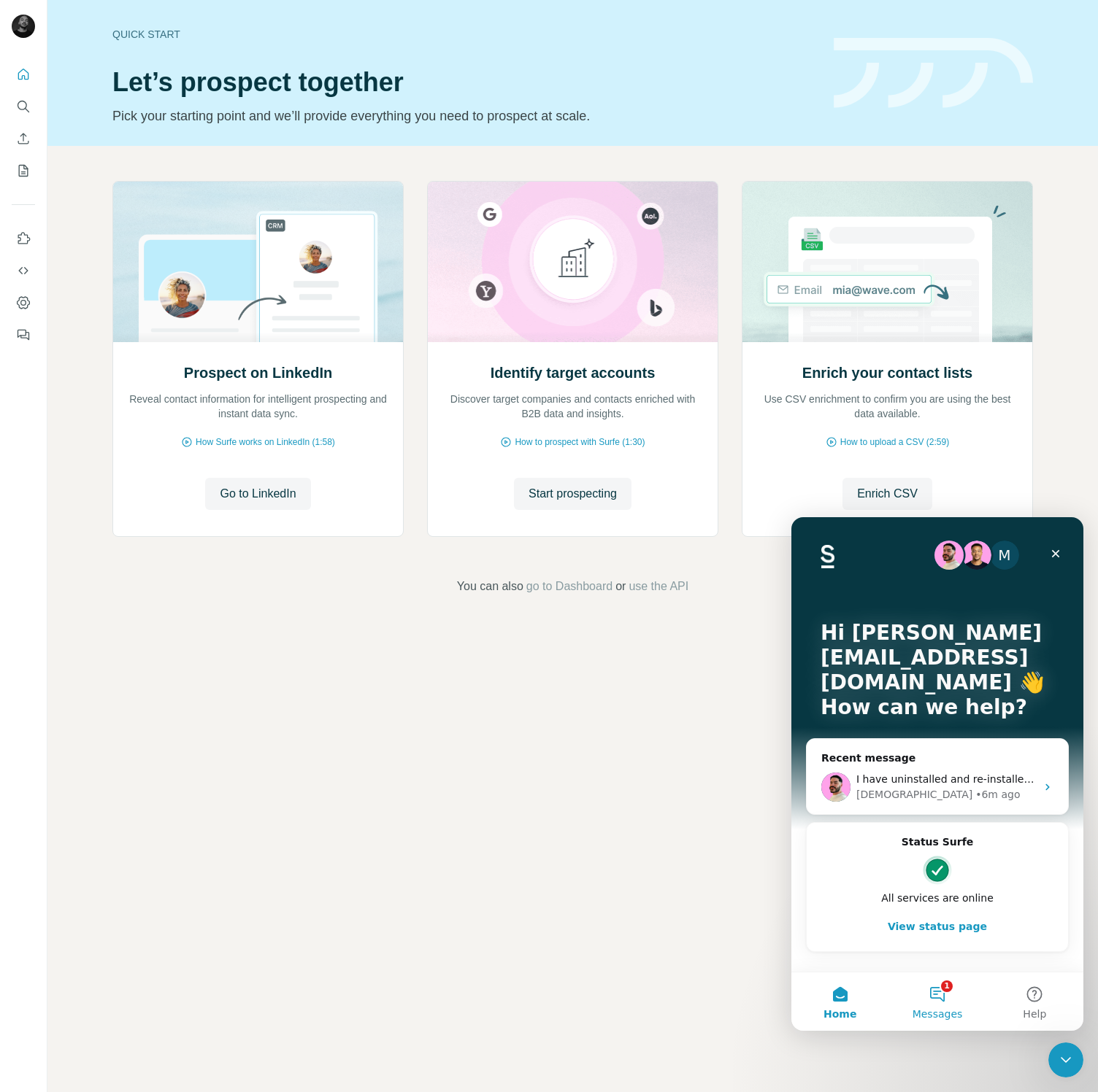
click at [954, 1002] on button "1 Messages" at bounding box center [937, 1001] width 97 height 59
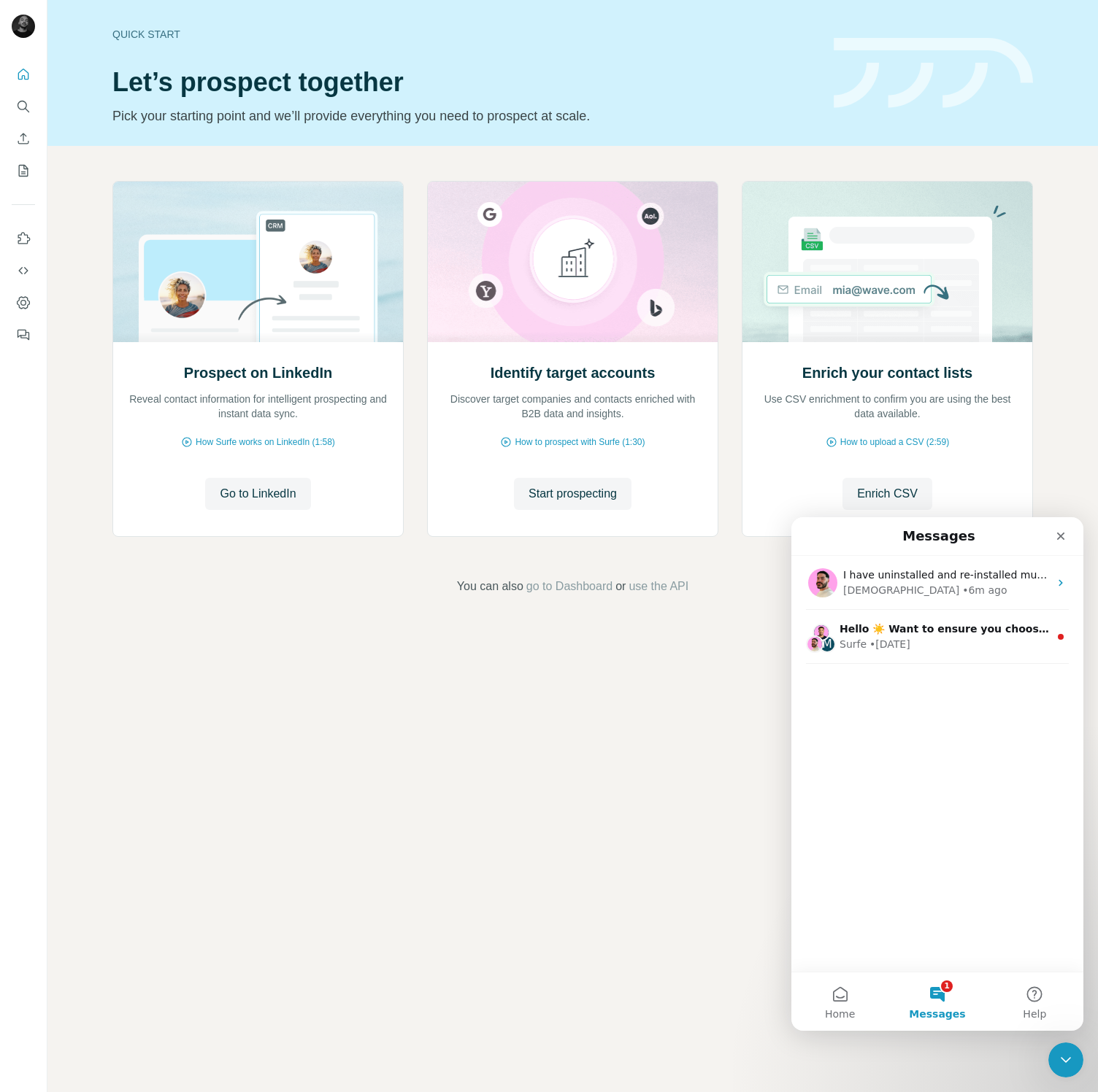
click at [956, 805] on div "I have uninstalled and re-installed multiple times Christian • 6m ago M Hello ☀…" at bounding box center [938, 763] width 292 height 416
click at [1027, 605] on div "I have uninstalled and re-installed multiple times Christian • 6m ago" at bounding box center [938, 582] width 292 height 54
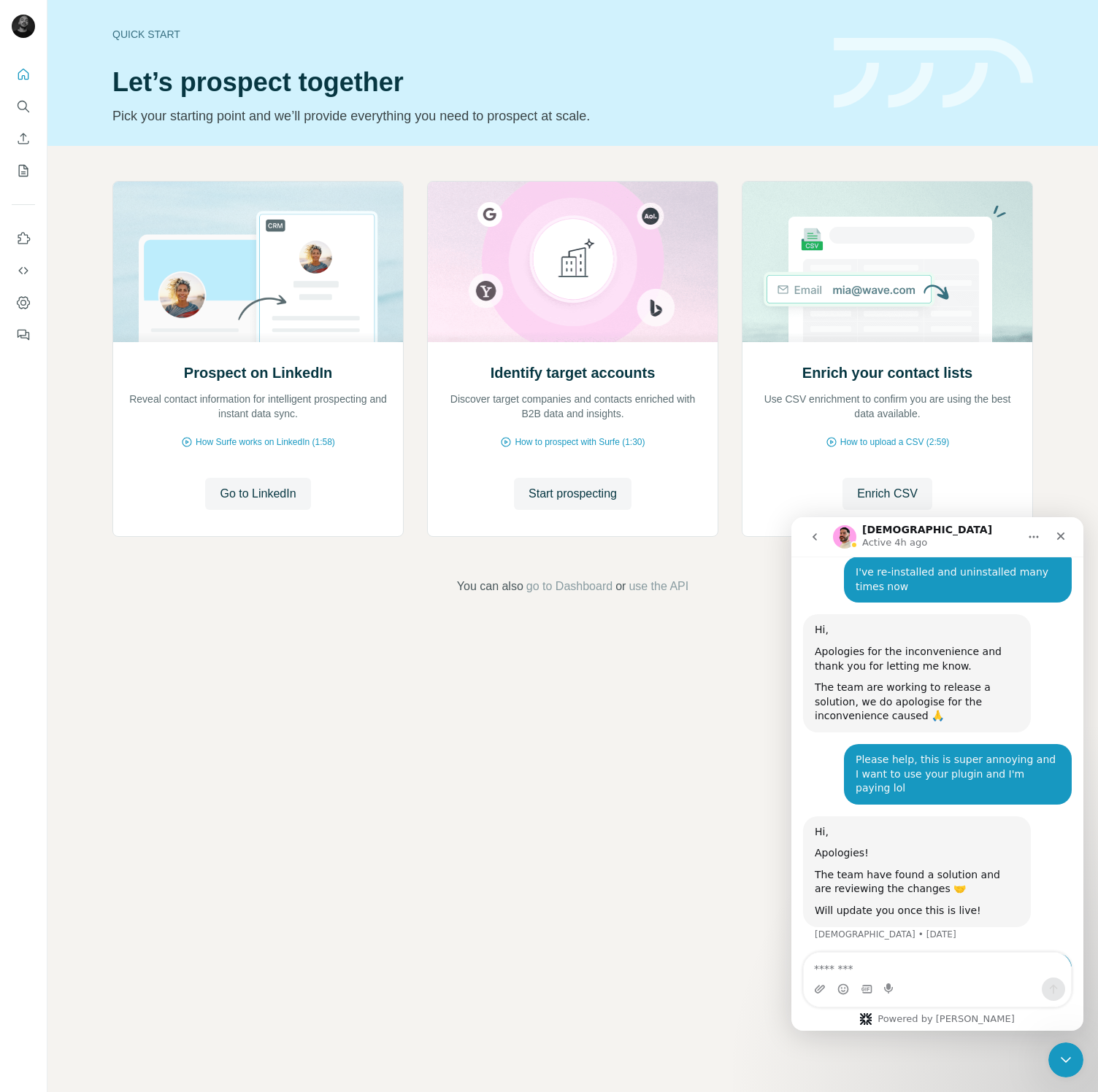
scroll to position [4508, 0]
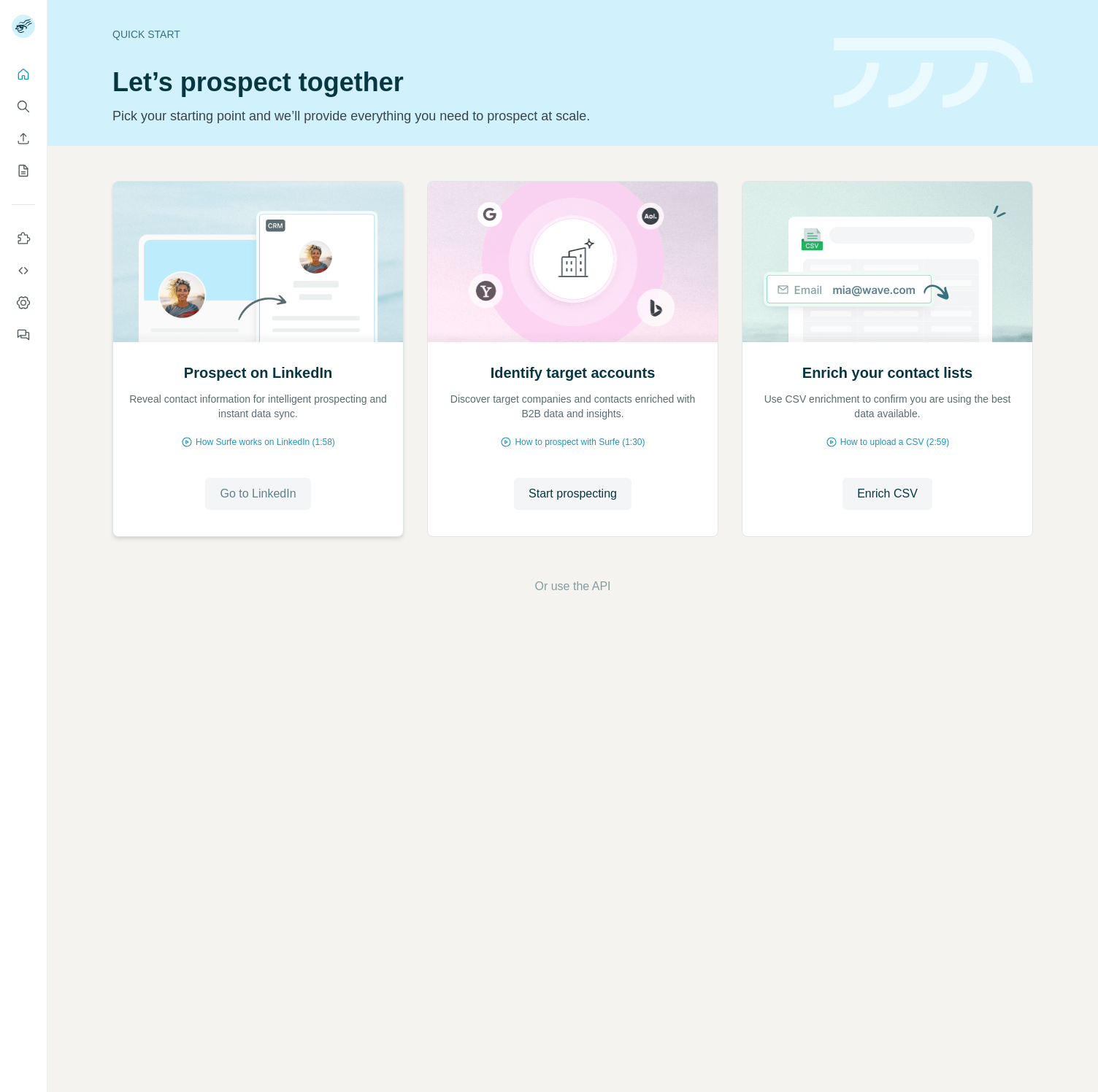
click at [284, 495] on span "Go to LinkedIn" at bounding box center [257, 494] width 76 height 18
